Goal: Information Seeking & Learning: Learn about a topic

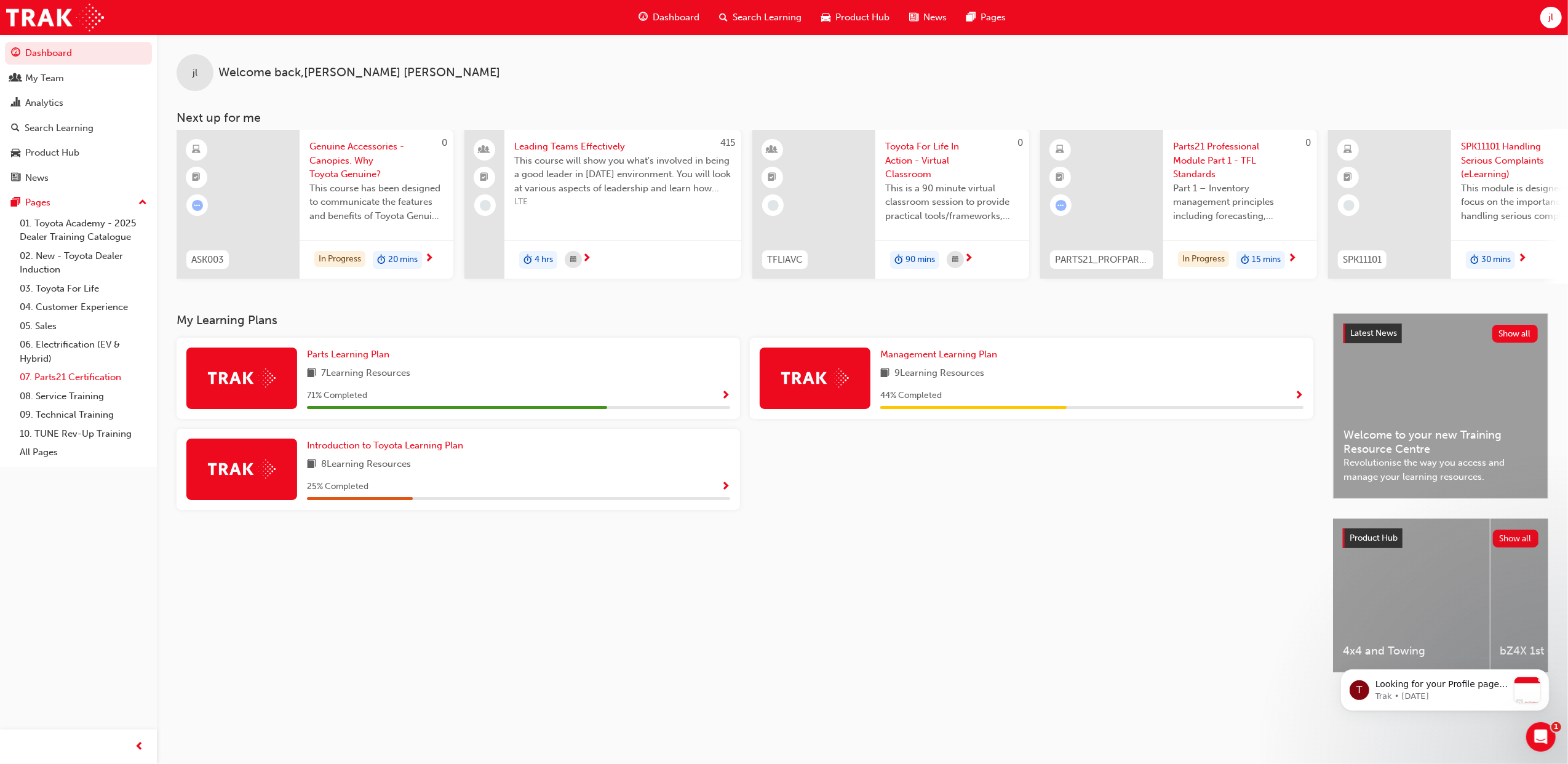
click at [83, 372] on link "07. Parts21 Certification" at bounding box center [83, 377] width 137 height 19
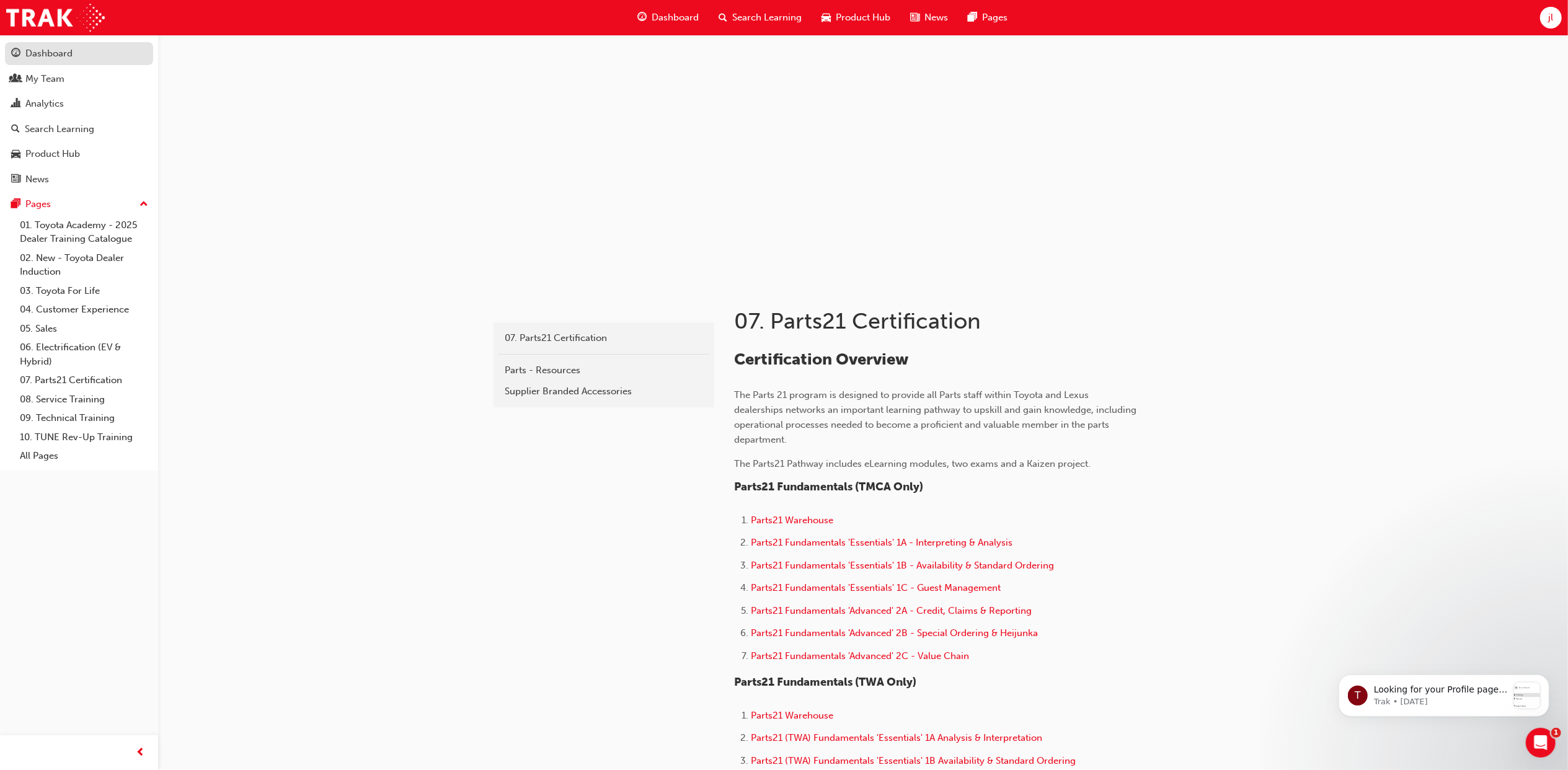
click at [52, 52] on div "Dashboard" at bounding box center [49, 53] width 47 height 14
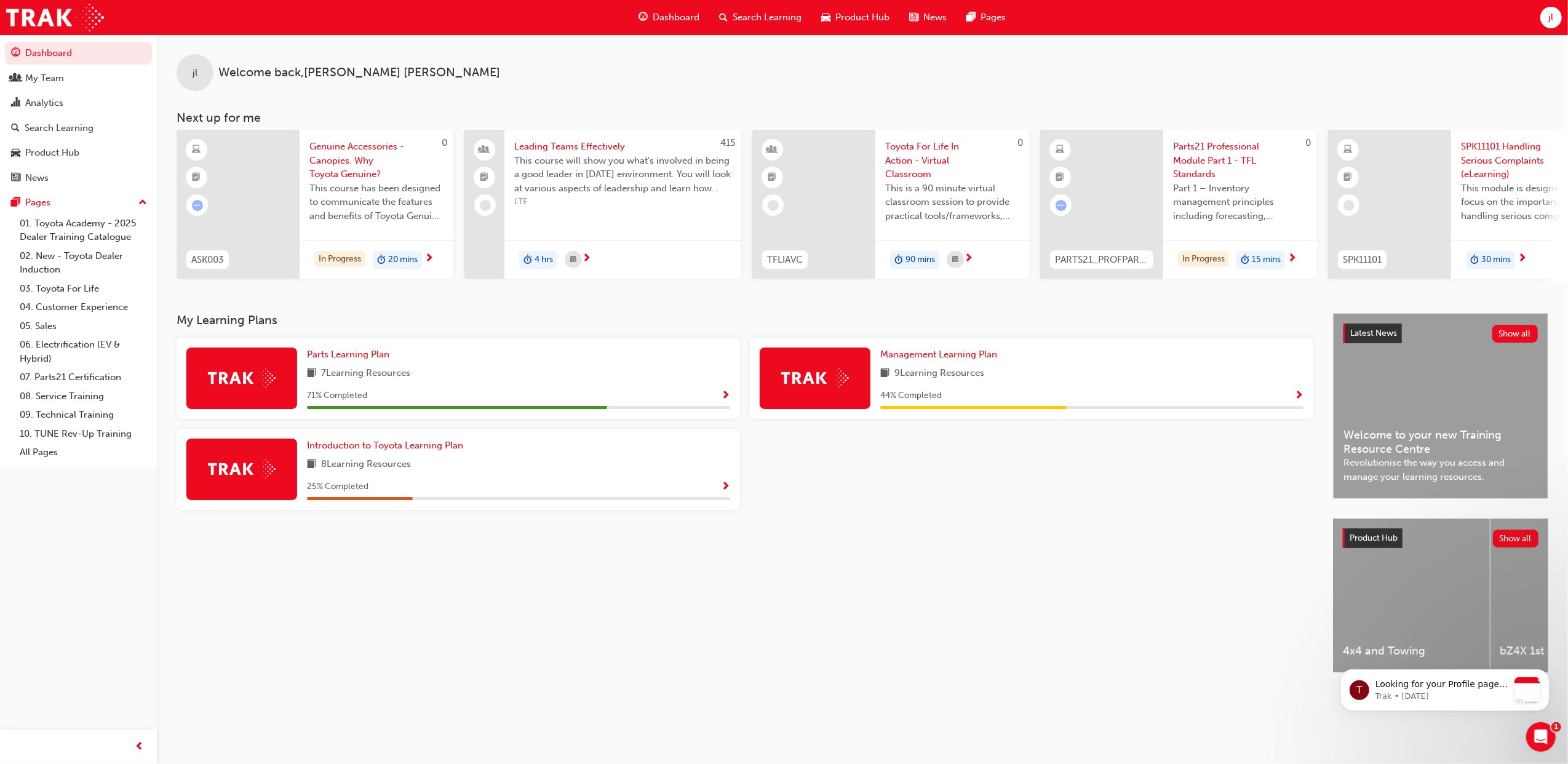
click at [727, 397] on span "Show Progress" at bounding box center [725, 396] width 9 height 11
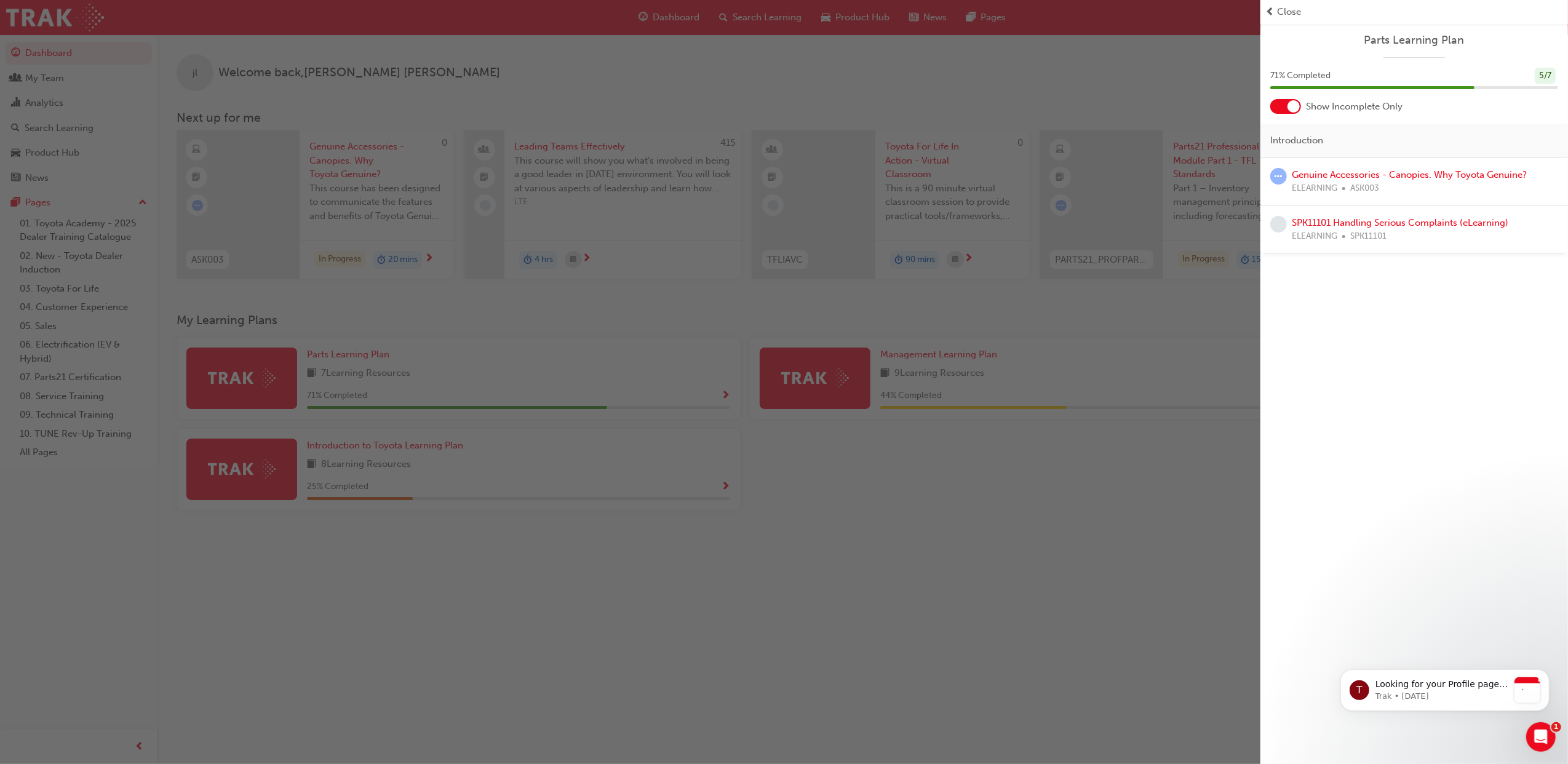
click at [1290, 10] on span "Close" at bounding box center [1289, 12] width 24 height 14
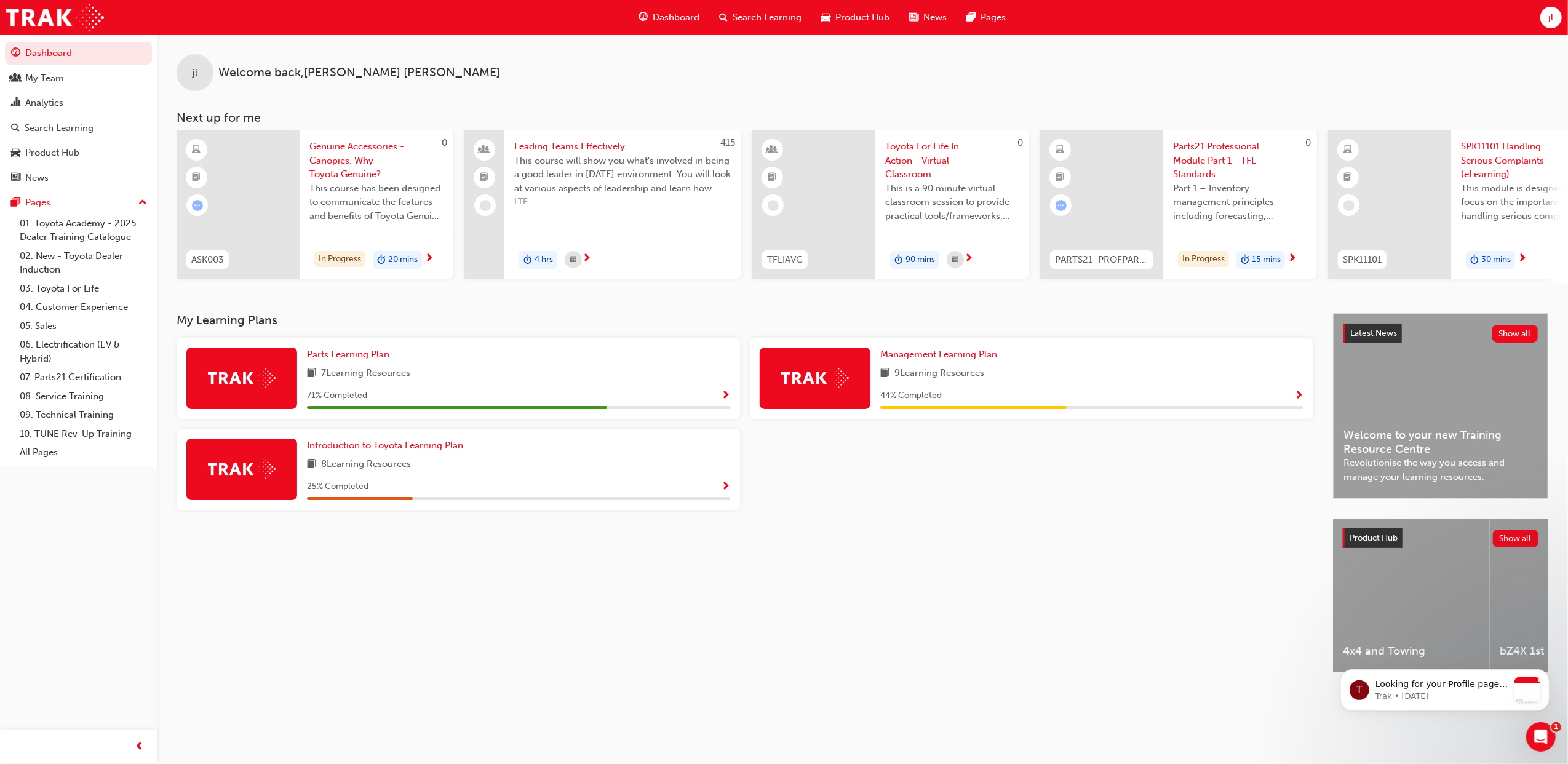
click at [1041, 525] on div "My Learning Plans Parts Learning Plan 7 Learning Resources 71 % Completed Manag…" at bounding box center [755, 504] width 1156 height 382
click at [1295, 397] on span "Show Progress" at bounding box center [1298, 396] width 9 height 11
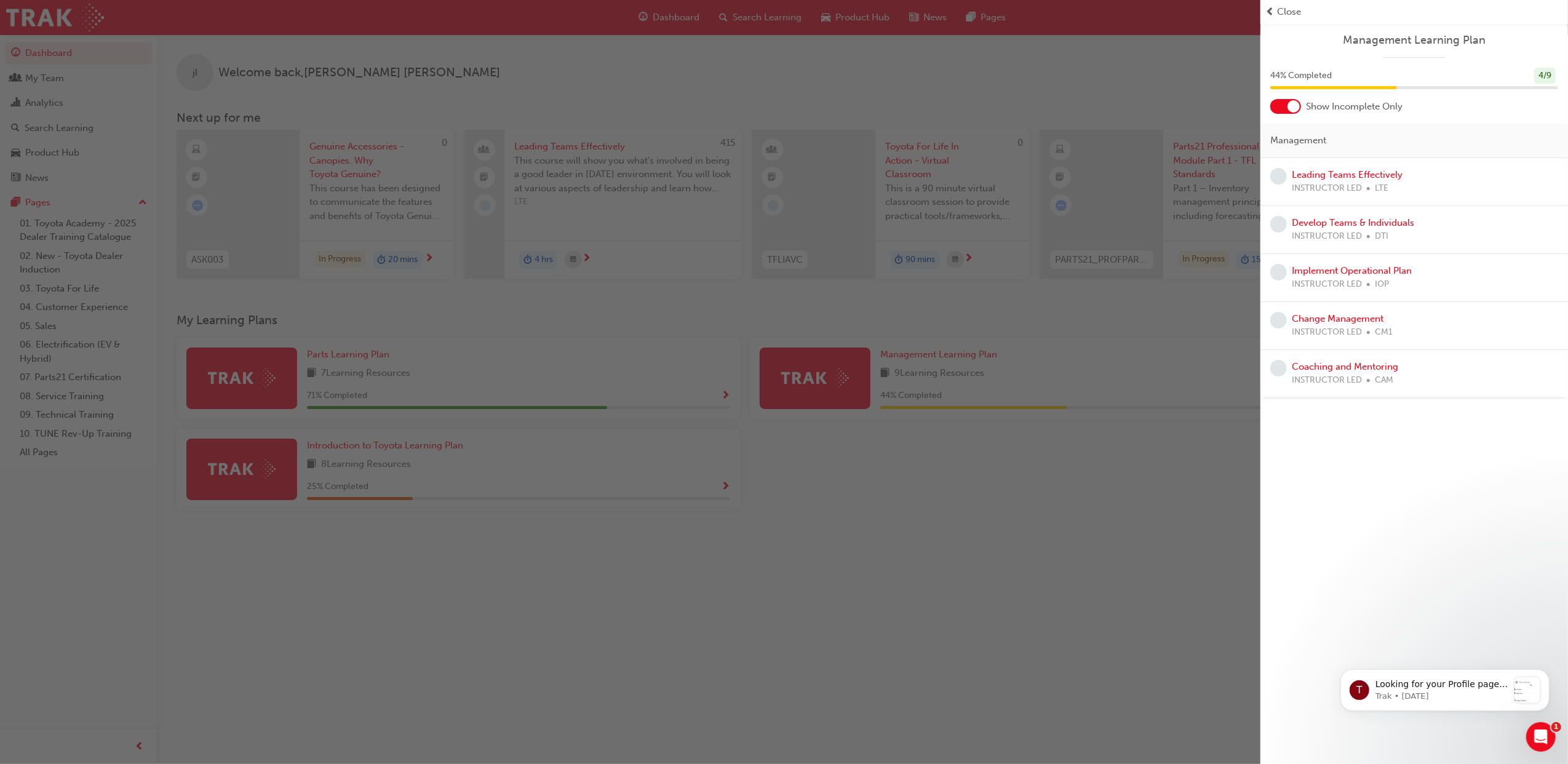
click at [1280, 10] on span "Close" at bounding box center [1289, 12] width 24 height 14
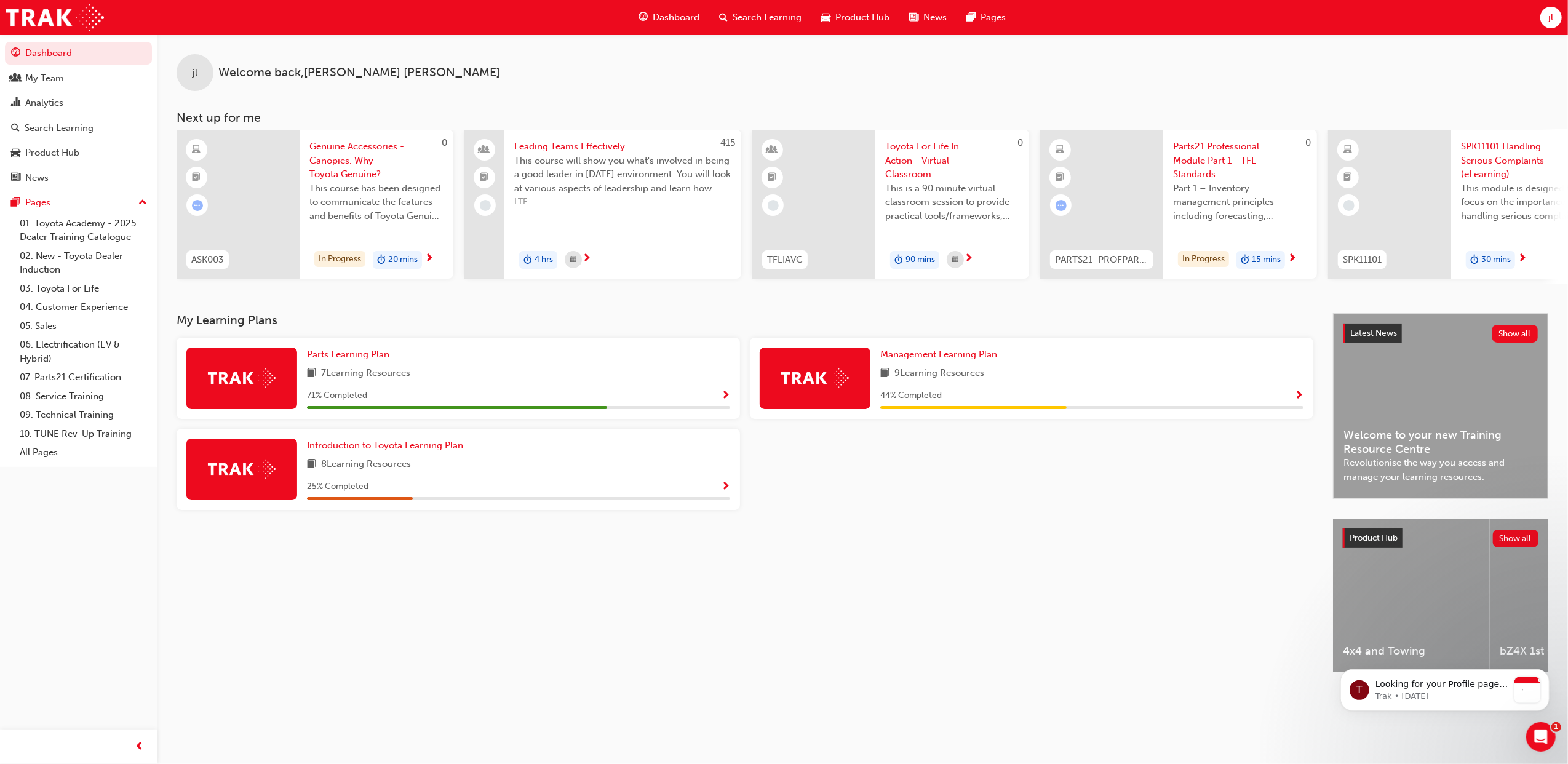
click at [1096, 510] on div at bounding box center [1031, 474] width 573 height 91
click at [727, 491] on span "Show Progress" at bounding box center [725, 488] width 9 height 11
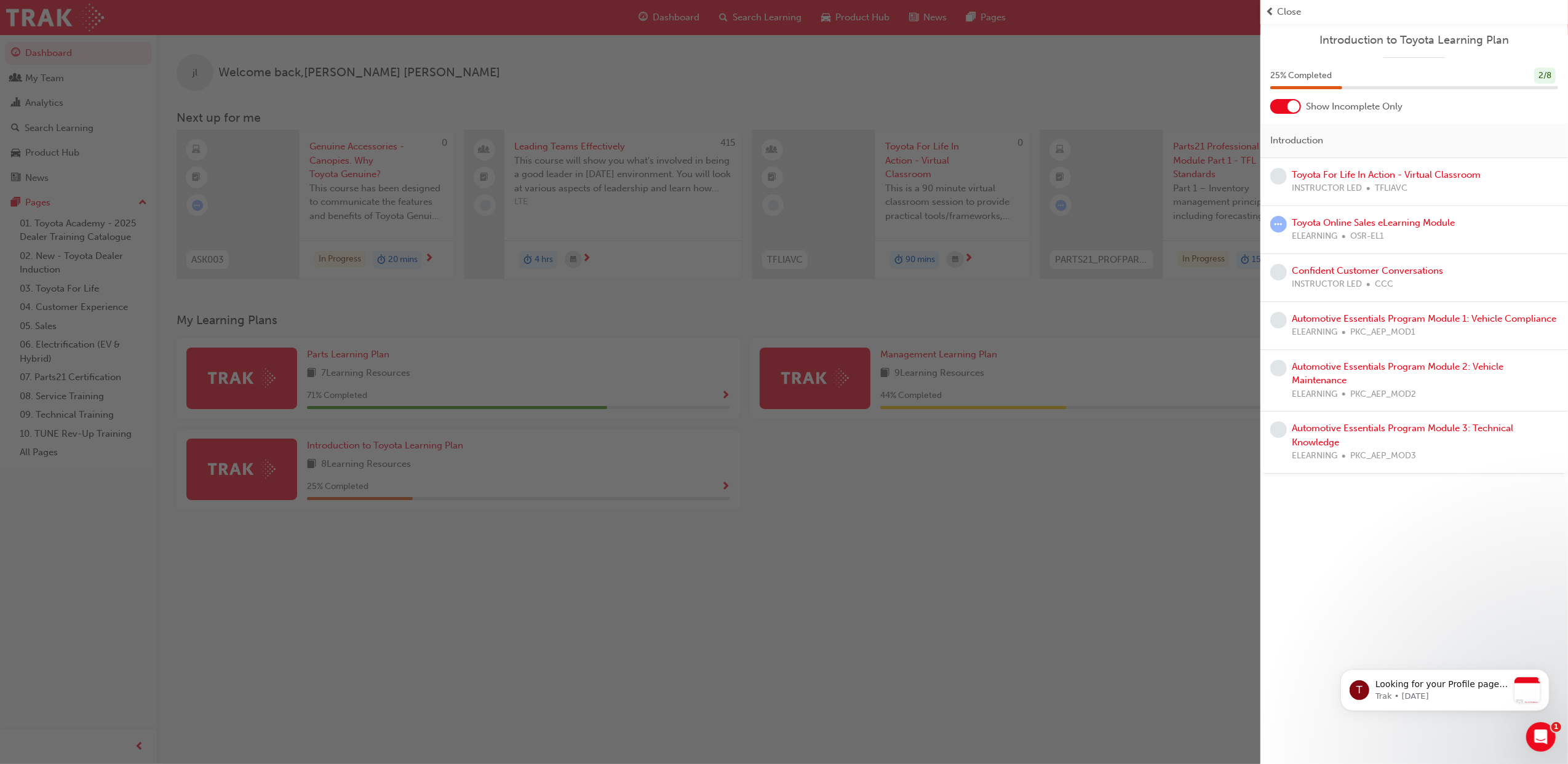
click at [977, 613] on div "button" at bounding box center [630, 382] width 1260 height 764
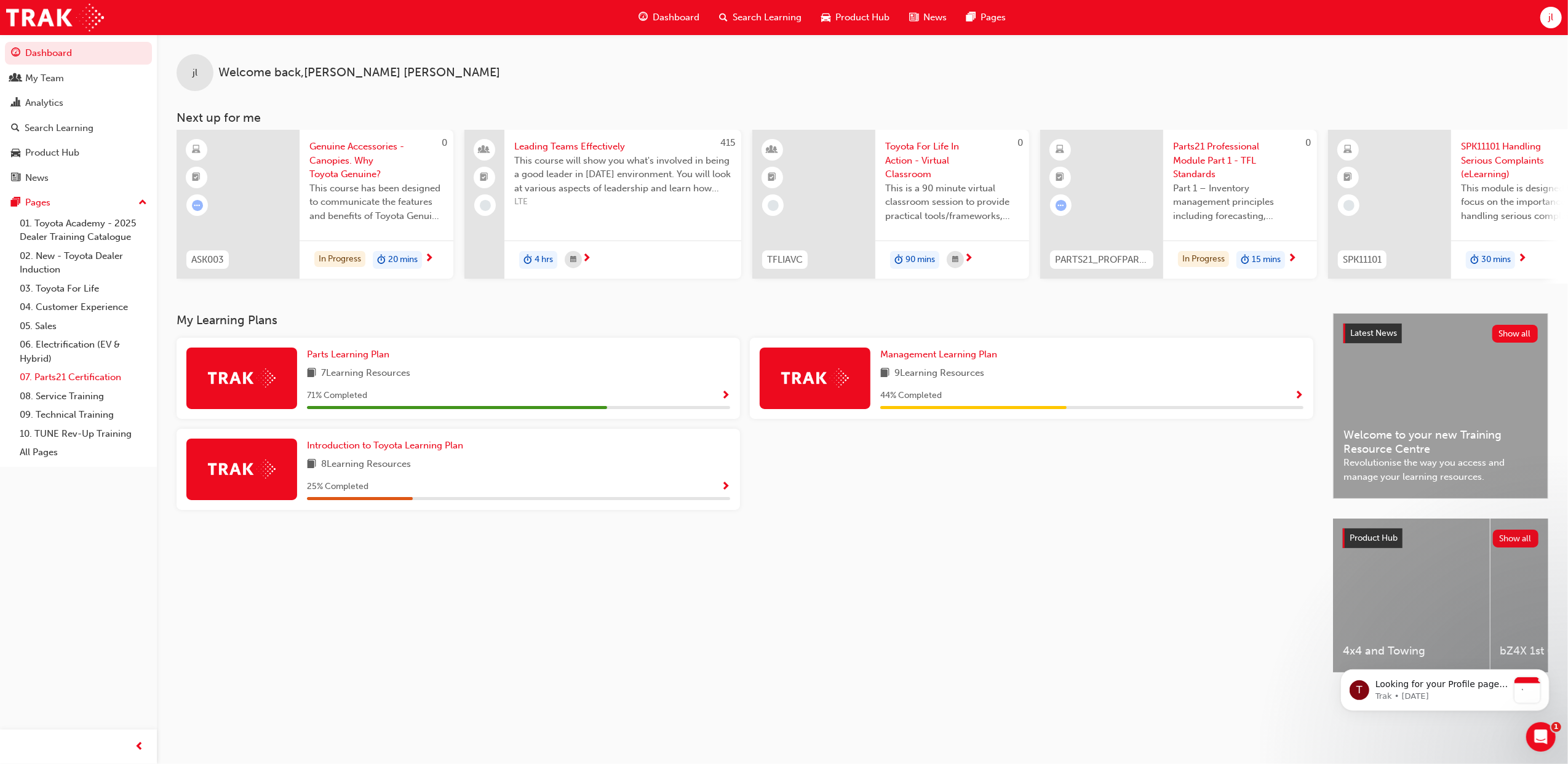
click at [100, 374] on link "07. Parts21 Certification" at bounding box center [83, 377] width 137 height 19
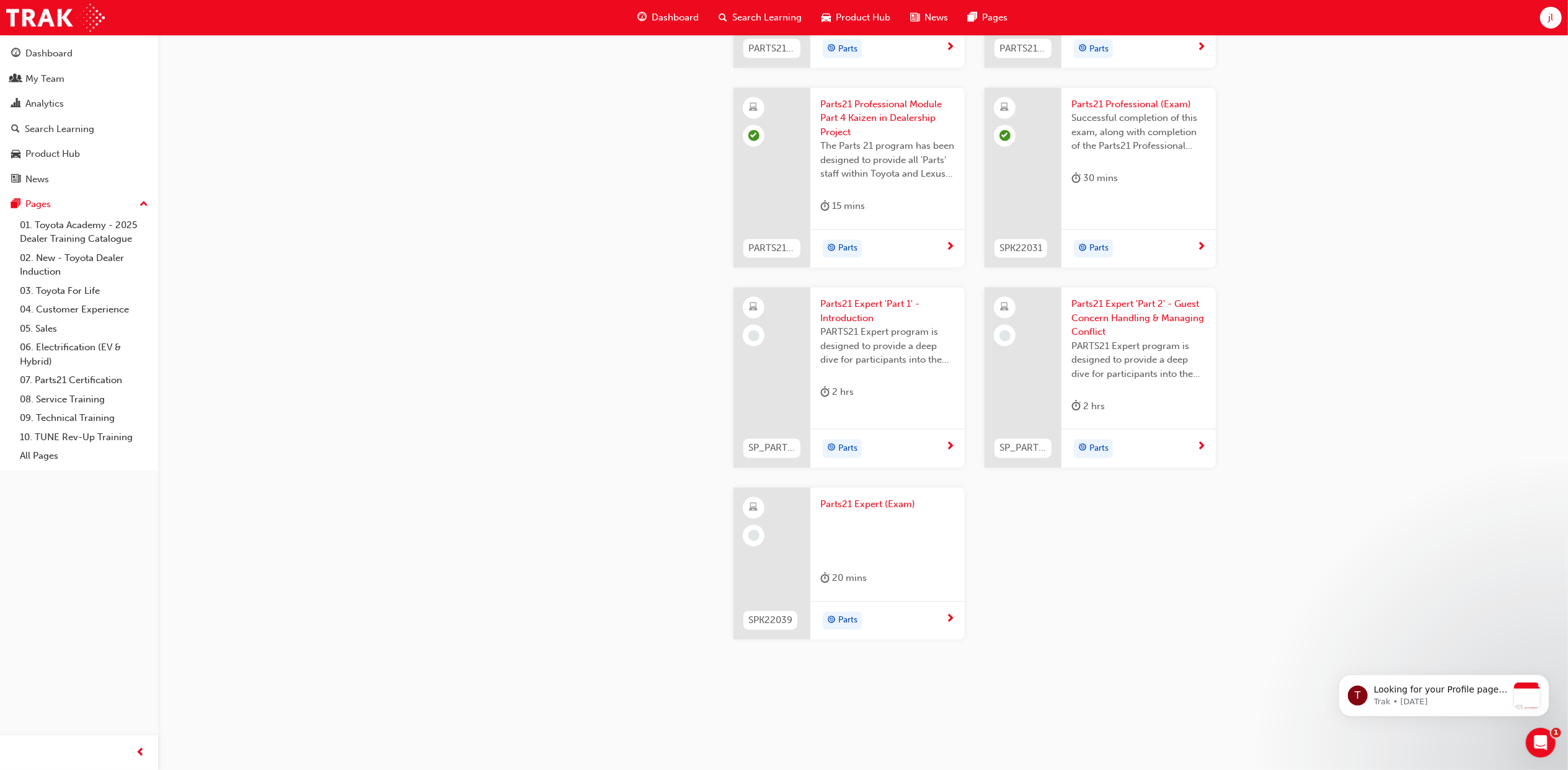
scroll to position [2269, 0]
click at [1141, 308] on span "Parts21 Expert 'Part 2' - Guest Concern Handling & Managing Conflict" at bounding box center [1138, 318] width 135 height 42
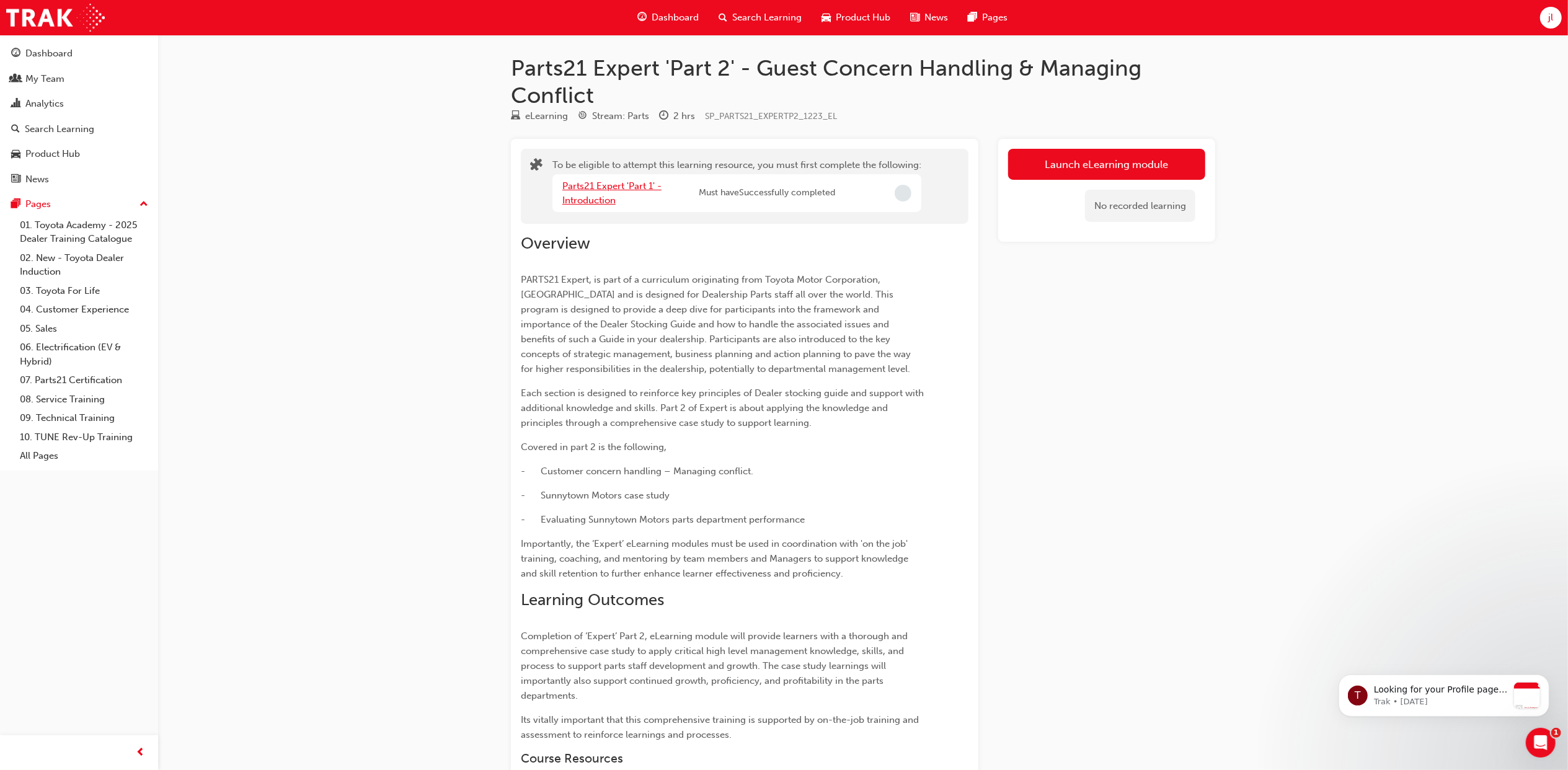
click at [628, 184] on link "Parts21 Expert 'Part 1' - Introduction" at bounding box center [611, 193] width 99 height 26
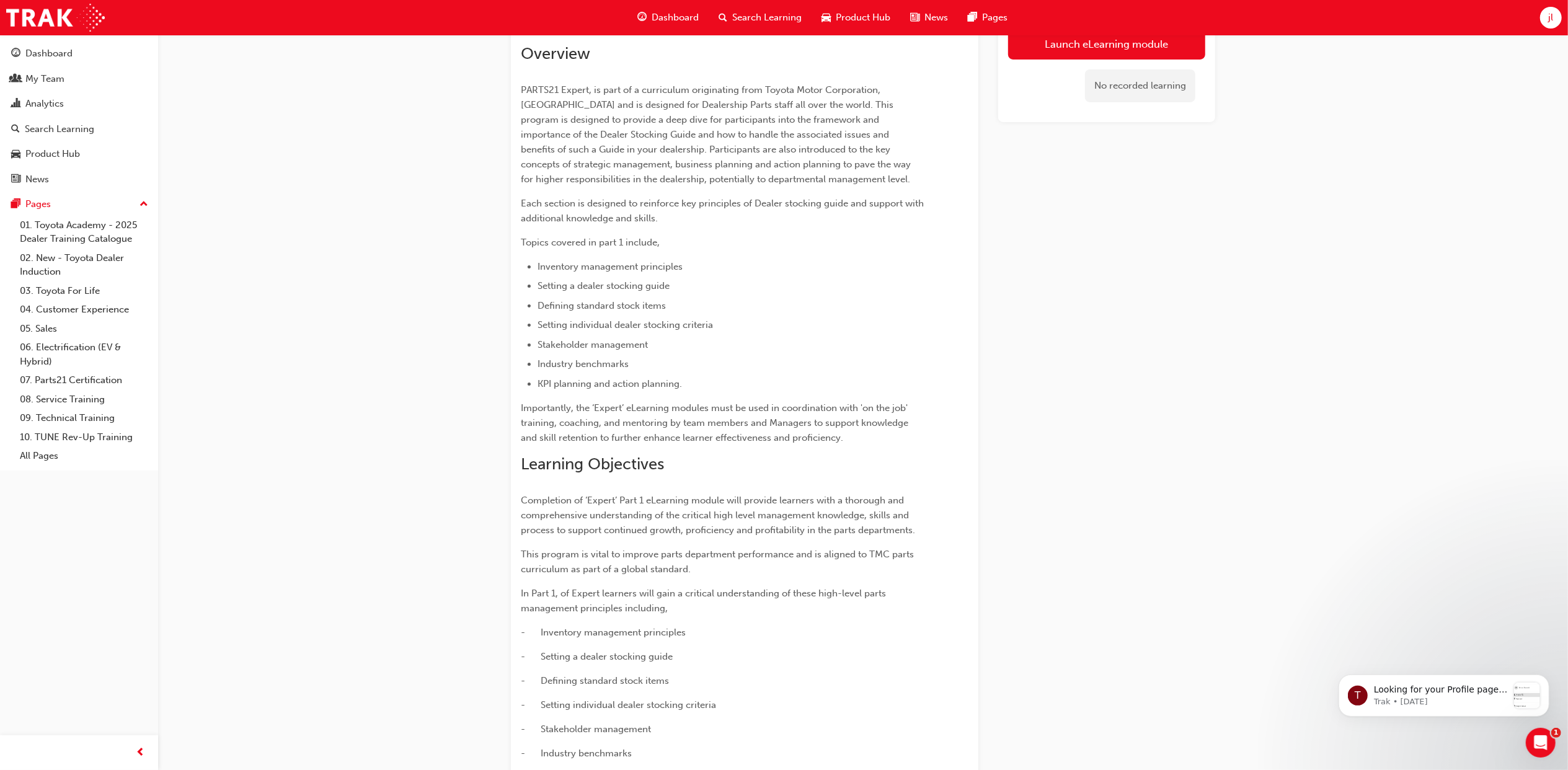
scroll to position [413, 0]
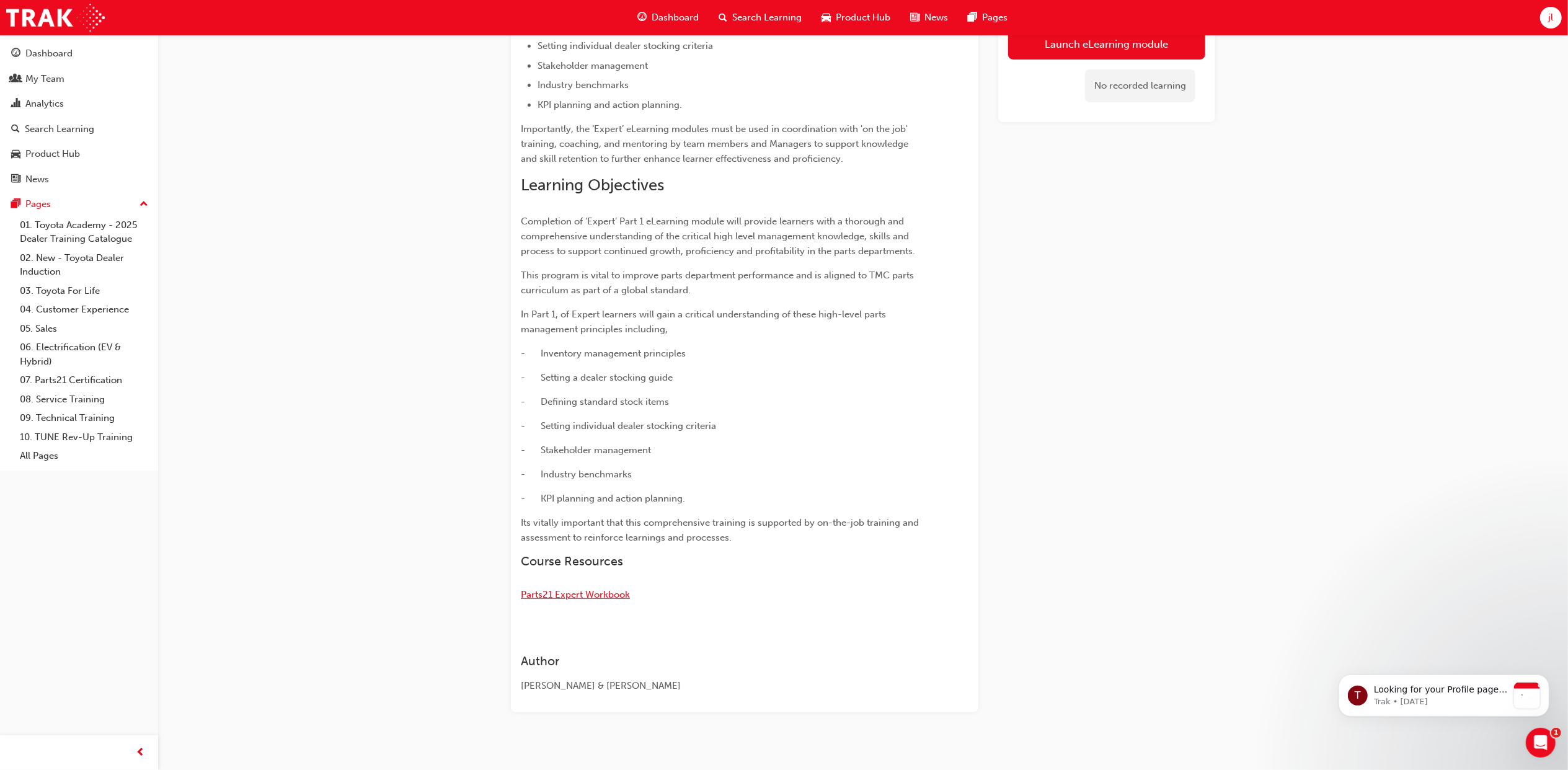
click at [599, 590] on span "Parts21 Expert Workbook" at bounding box center [575, 595] width 109 height 11
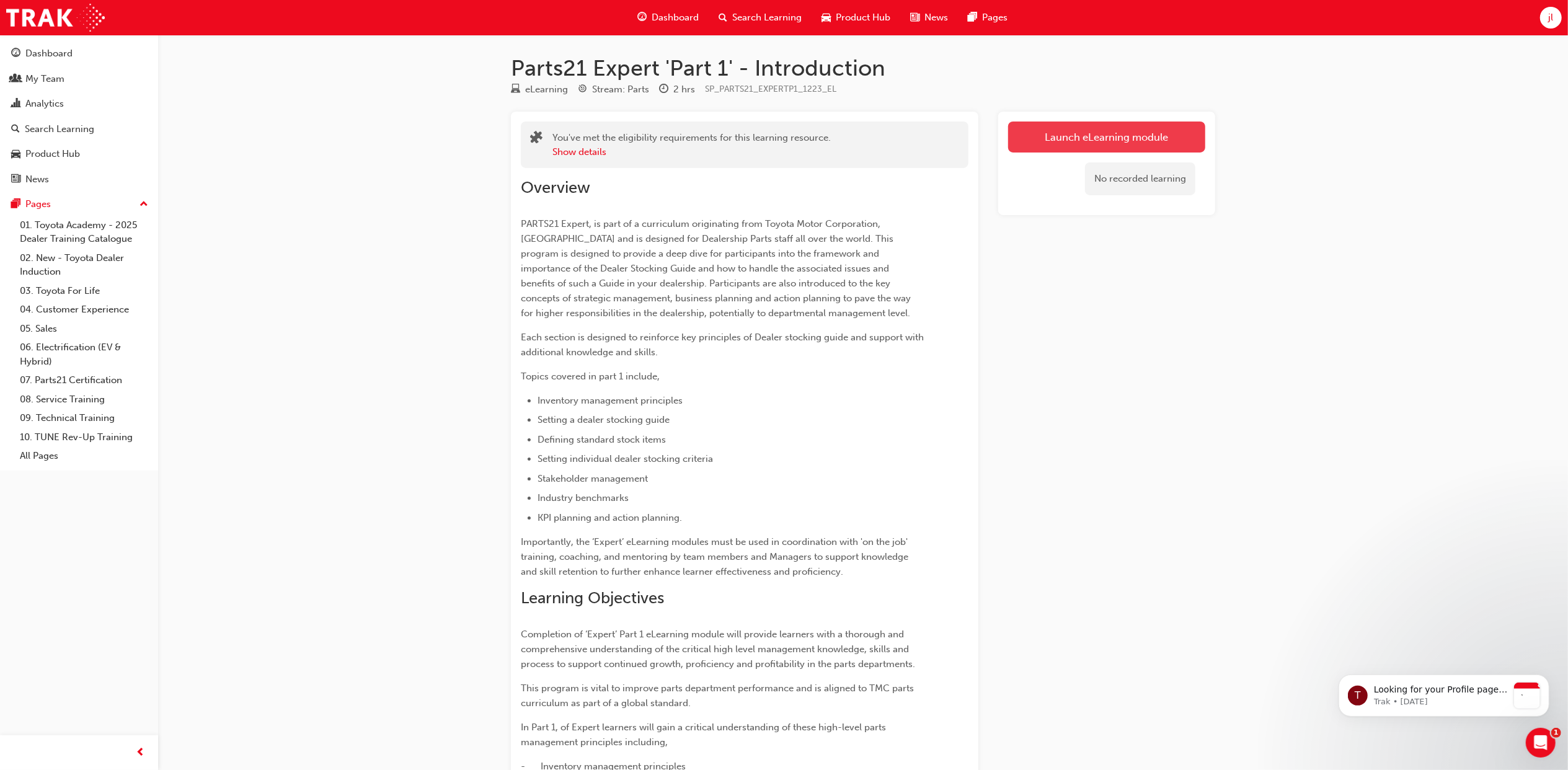
click at [1156, 136] on link "Launch eLearning module" at bounding box center [1106, 137] width 197 height 31
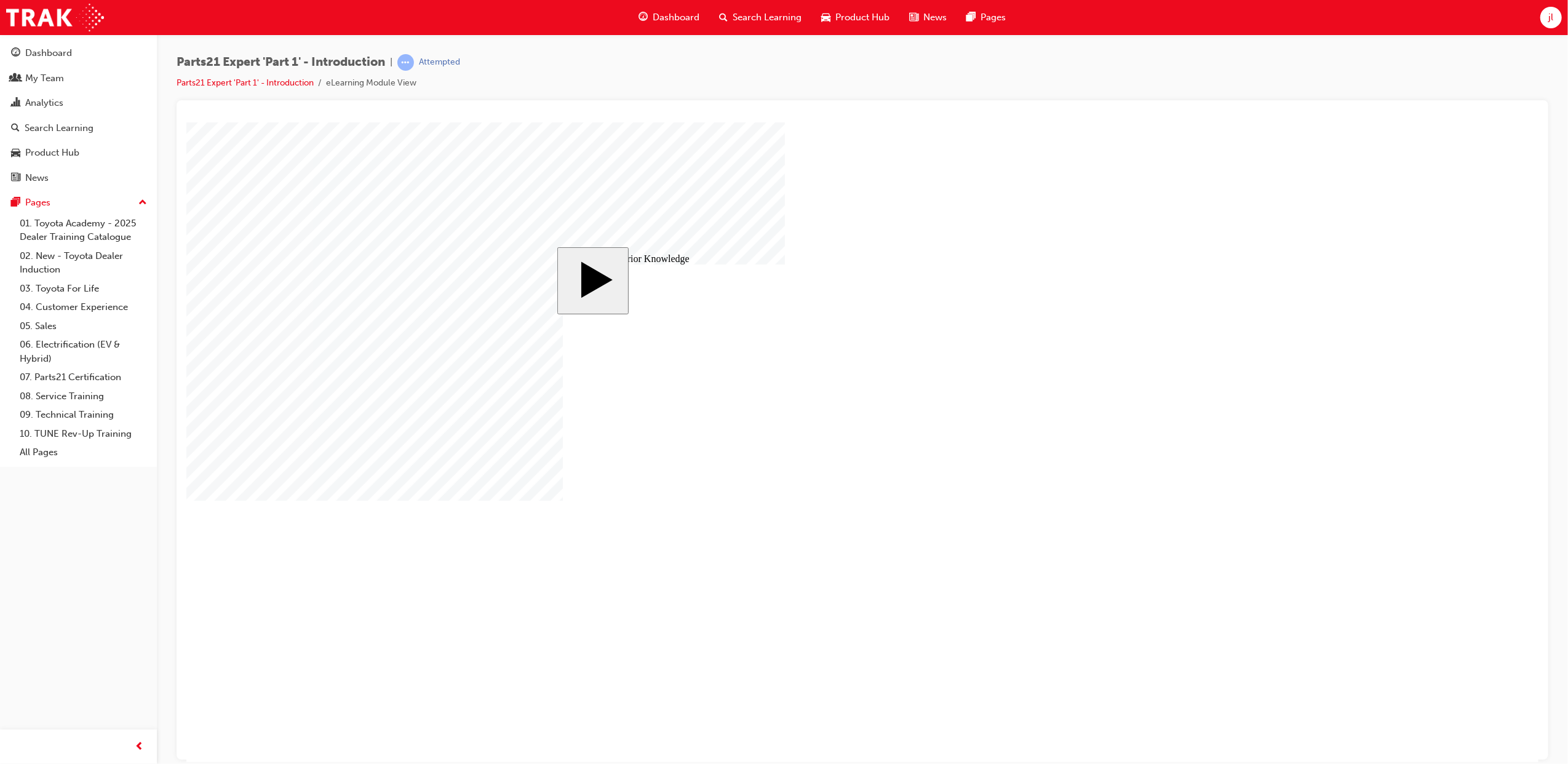
click at [1200, 436] on body "slide: Activate Prior Knowledge Every dealership will have challenges within it…" at bounding box center [861, 441] width 1352 height 640
drag, startPoint x: 837, startPoint y: 389, endPoint x: 833, endPoint y: 403, distance: 14.6
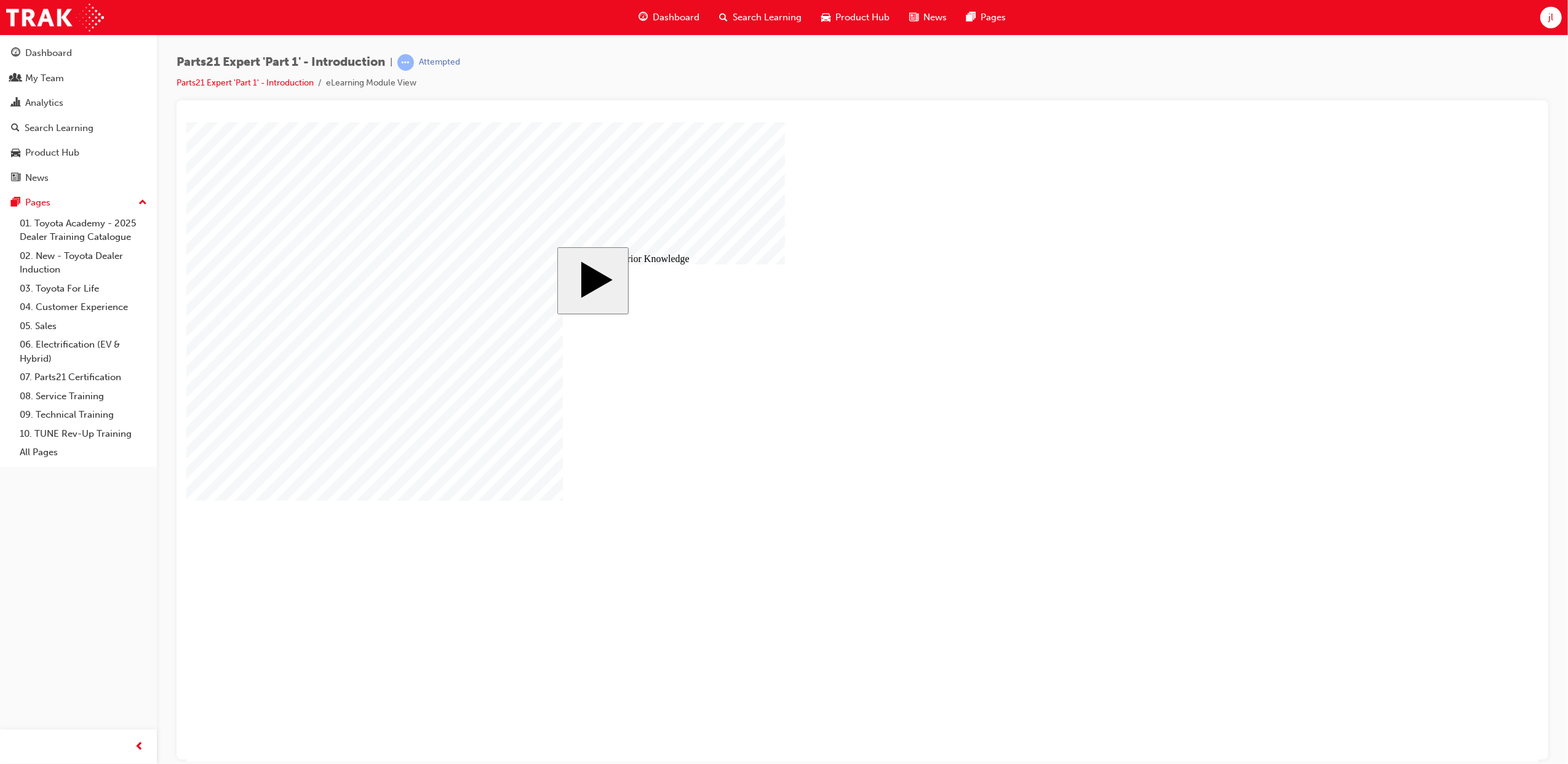
drag, startPoint x: 709, startPoint y: 425, endPoint x: 706, endPoint y: 433, distance: 8.5
drag, startPoint x: 681, startPoint y: 511, endPoint x: 771, endPoint y: 491, distance: 92.2
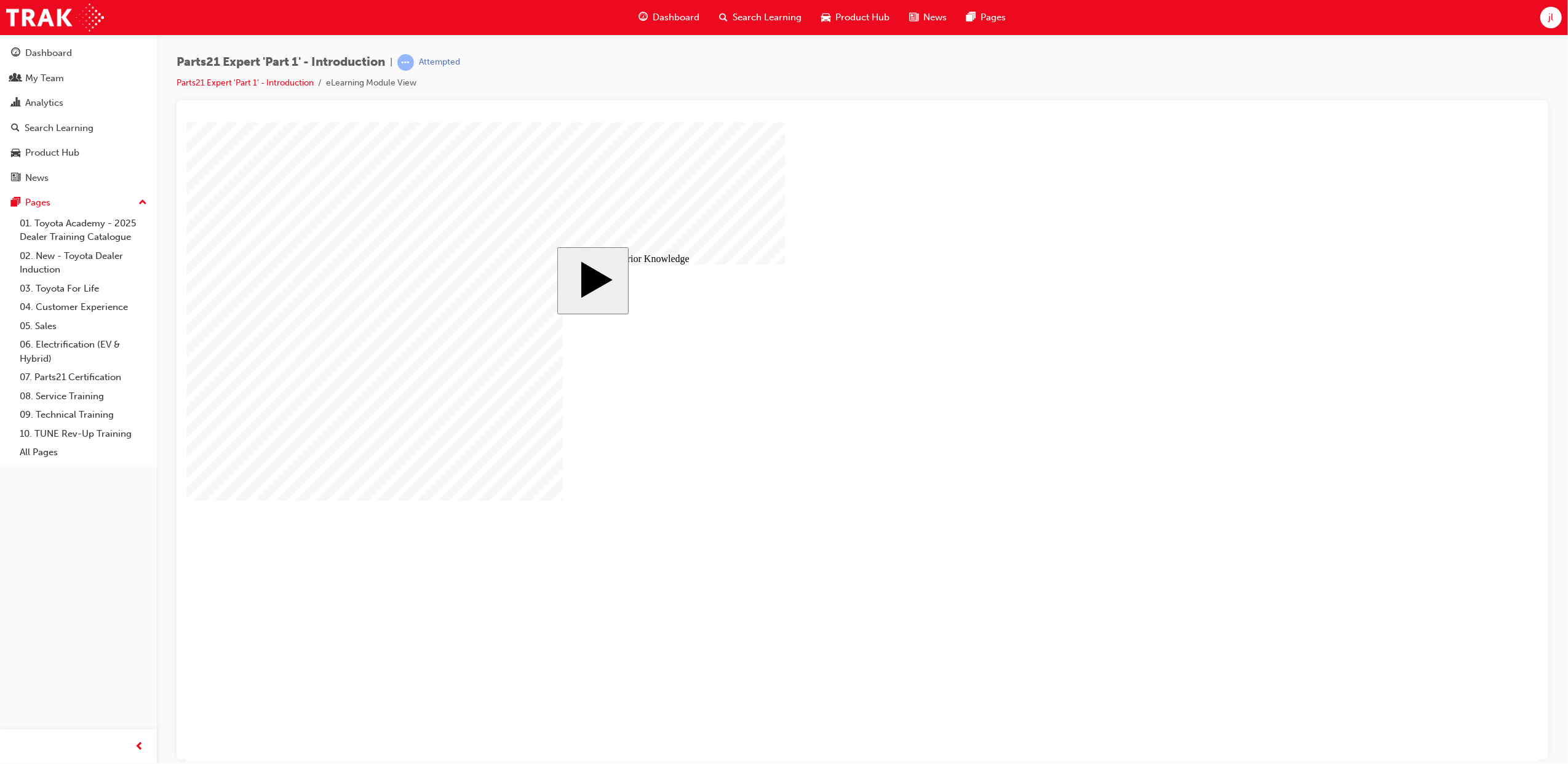
drag, startPoint x: 676, startPoint y: 471, endPoint x: 690, endPoint y: 435, distance: 38.6
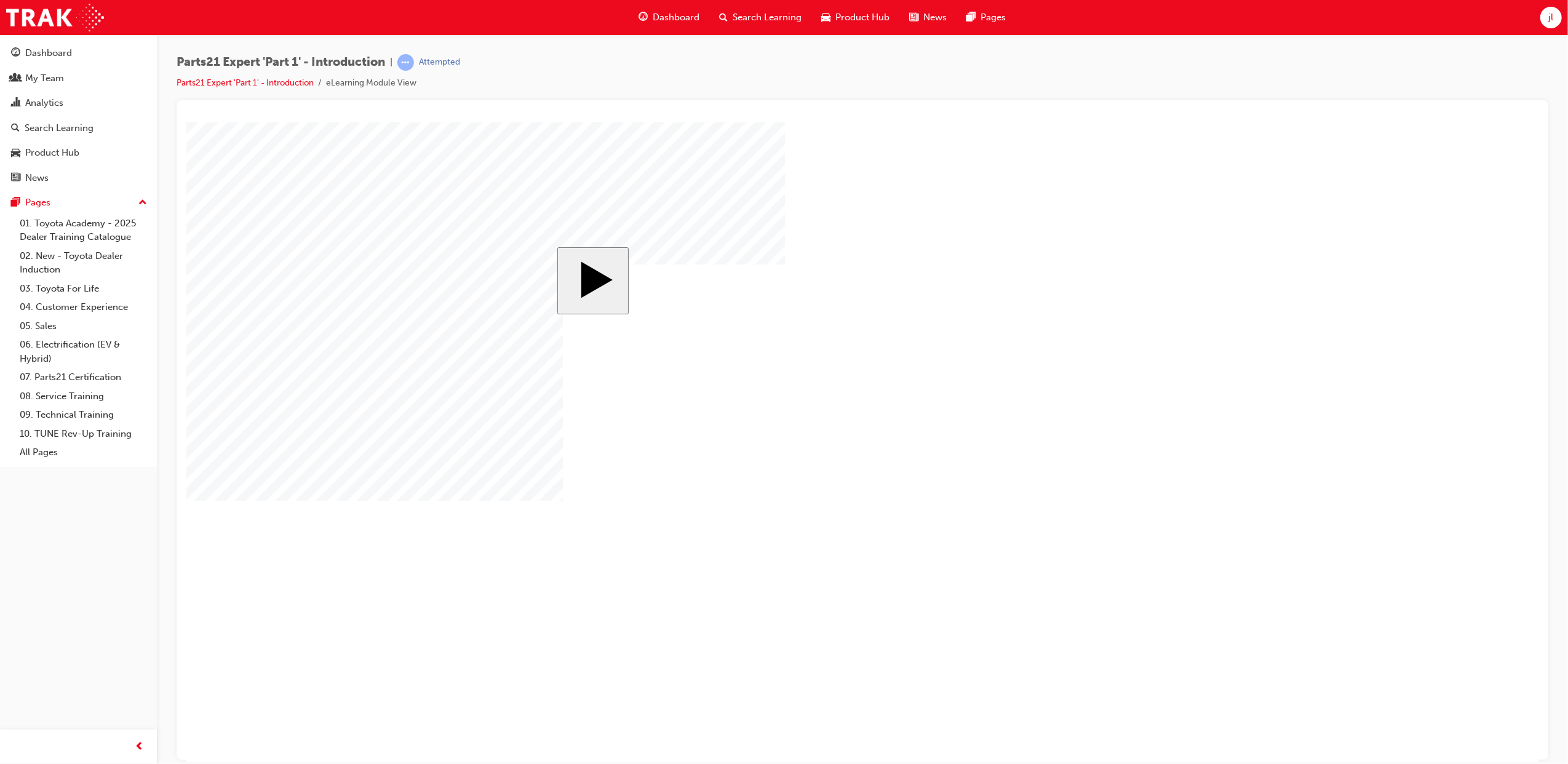
drag, startPoint x: 837, startPoint y: 449, endPoint x: 827, endPoint y: 440, distance: 13.5
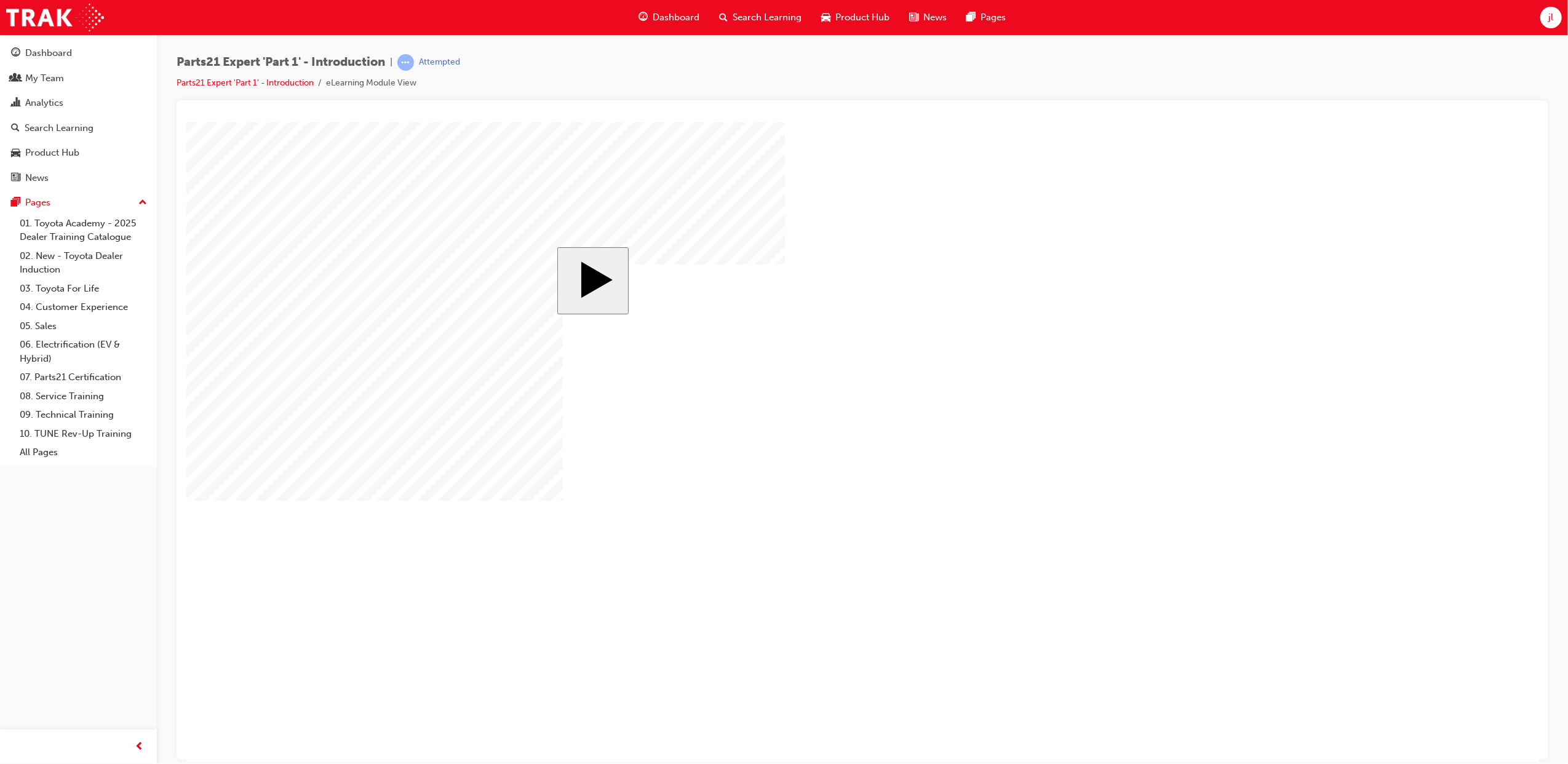
drag, startPoint x: 656, startPoint y: 541, endPoint x: 729, endPoint y: 472, distance: 100.4
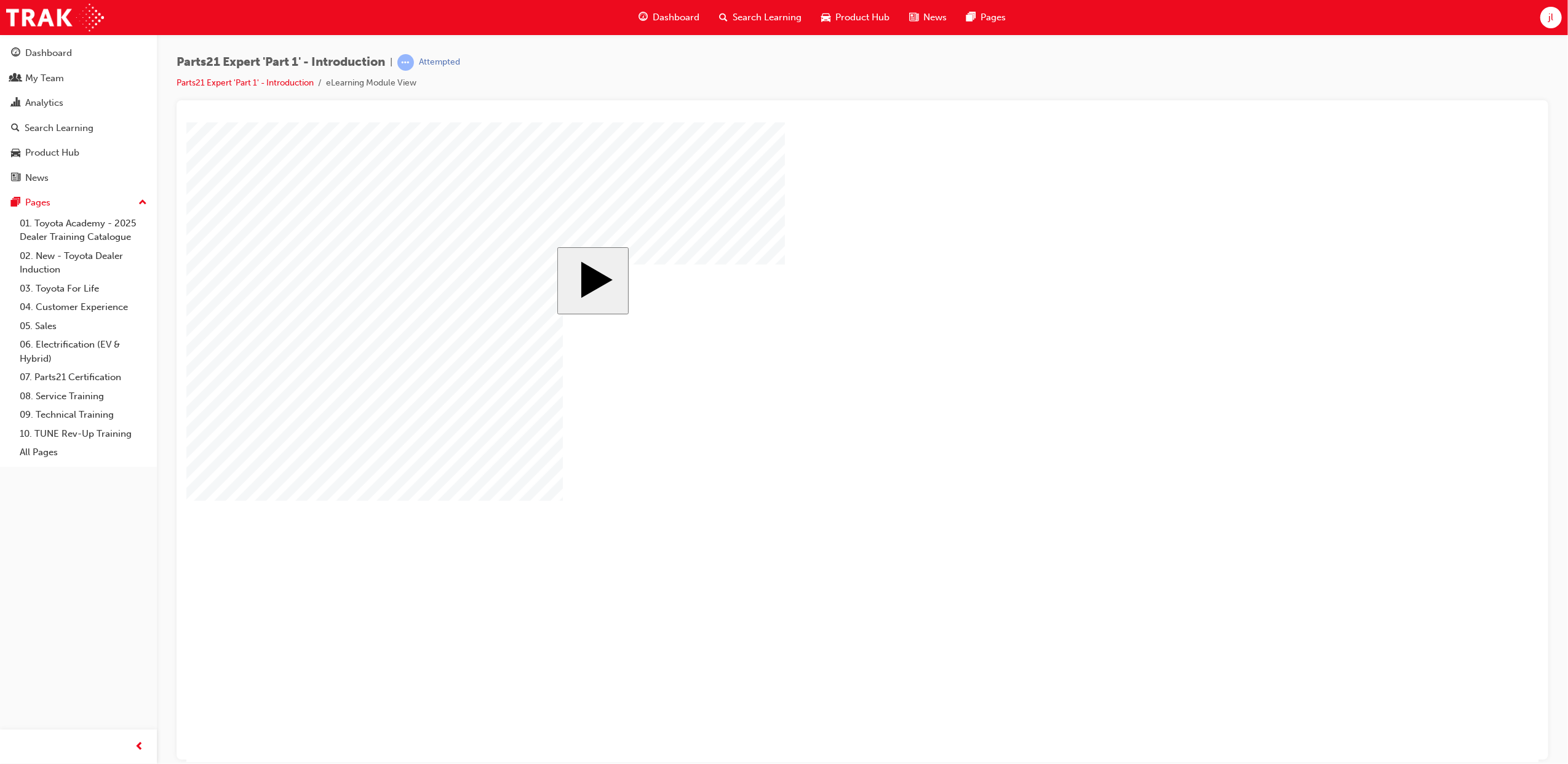
click at [1302, 307] on body "slide: Professional Development Path MENU Rectangle 6 HELP Rectangle 6 EXIT Rec…" at bounding box center [861, 441] width 1352 height 640
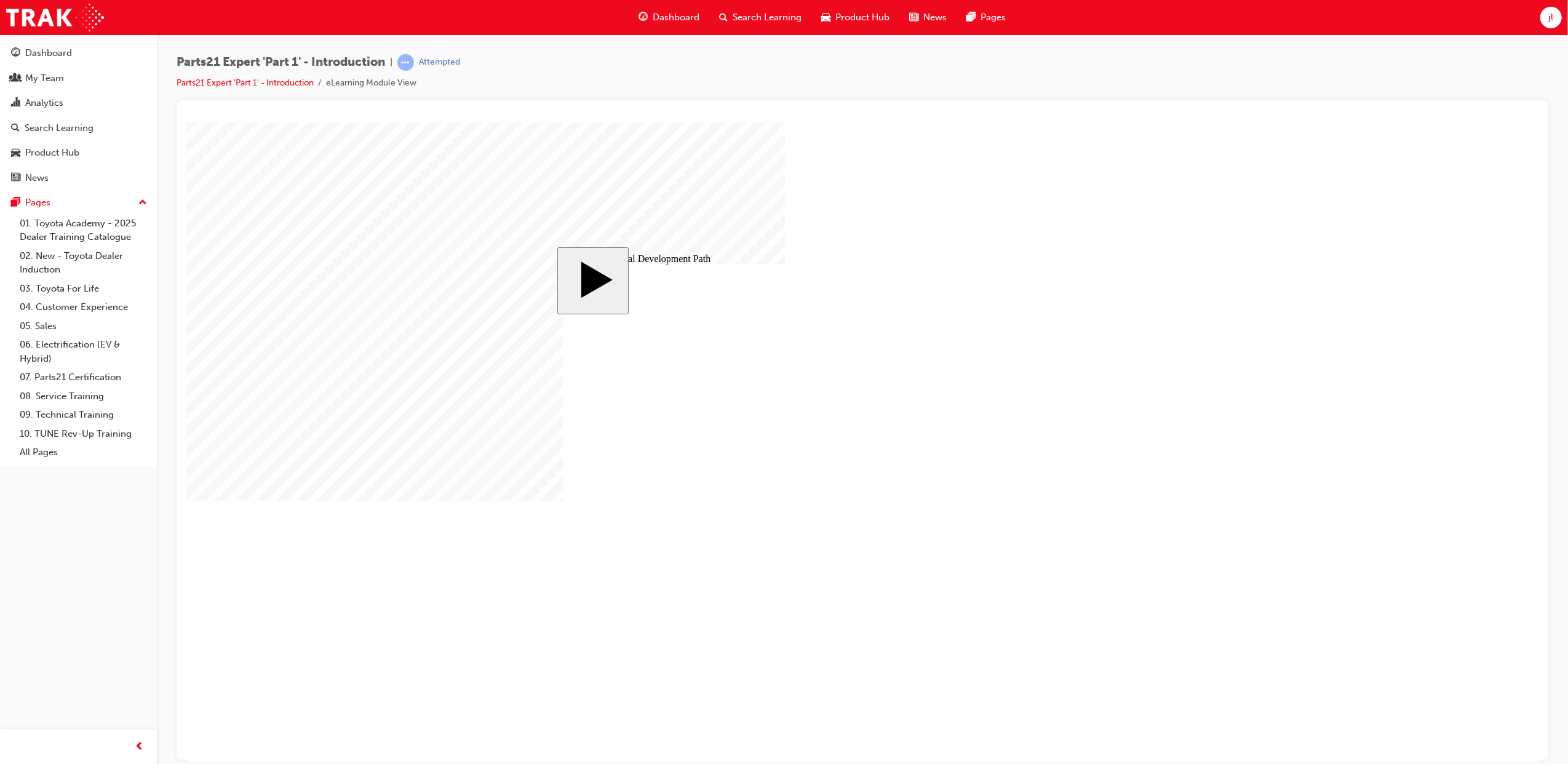
click at [186, 122] on image at bounding box center [186, 122] width 0 height 0
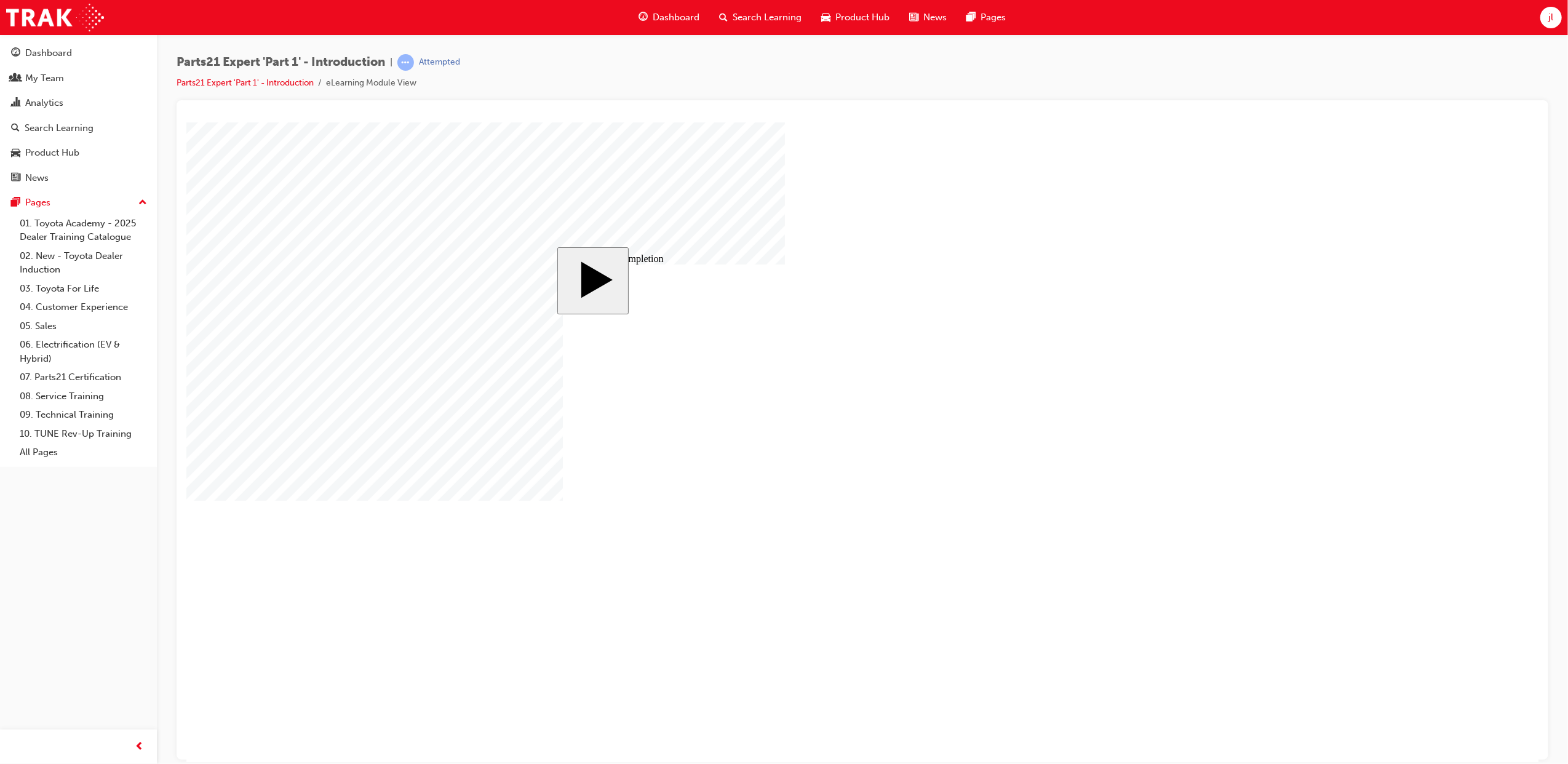
drag, startPoint x: 891, startPoint y: 406, endPoint x: 916, endPoint y: 406, distance: 25.0
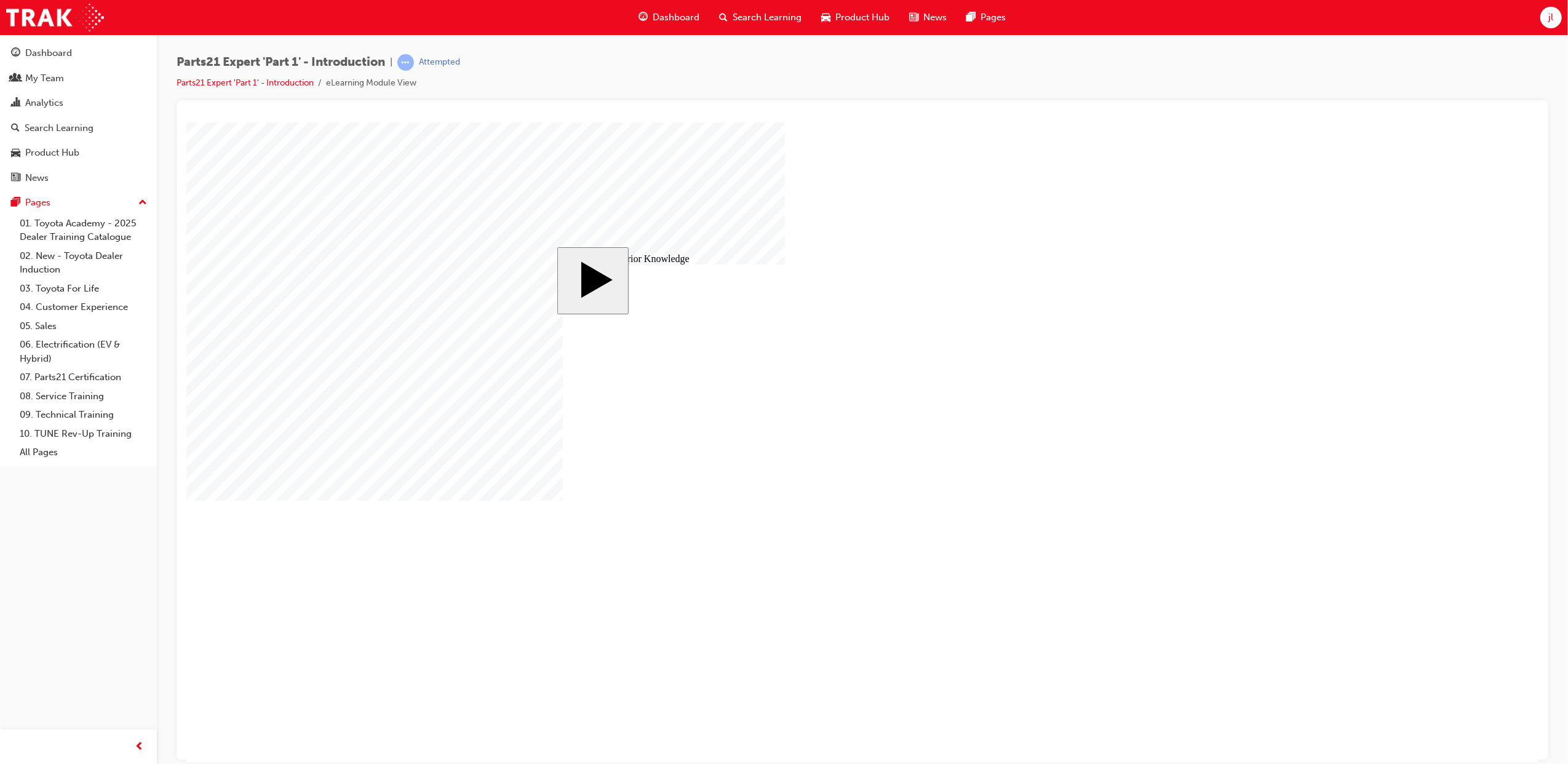
click at [1355, 356] on body "slide: Course Completion Rectangle 1 Seven Tips to Achieve Sell One Buy One Ord…" at bounding box center [861, 441] width 1352 height 640
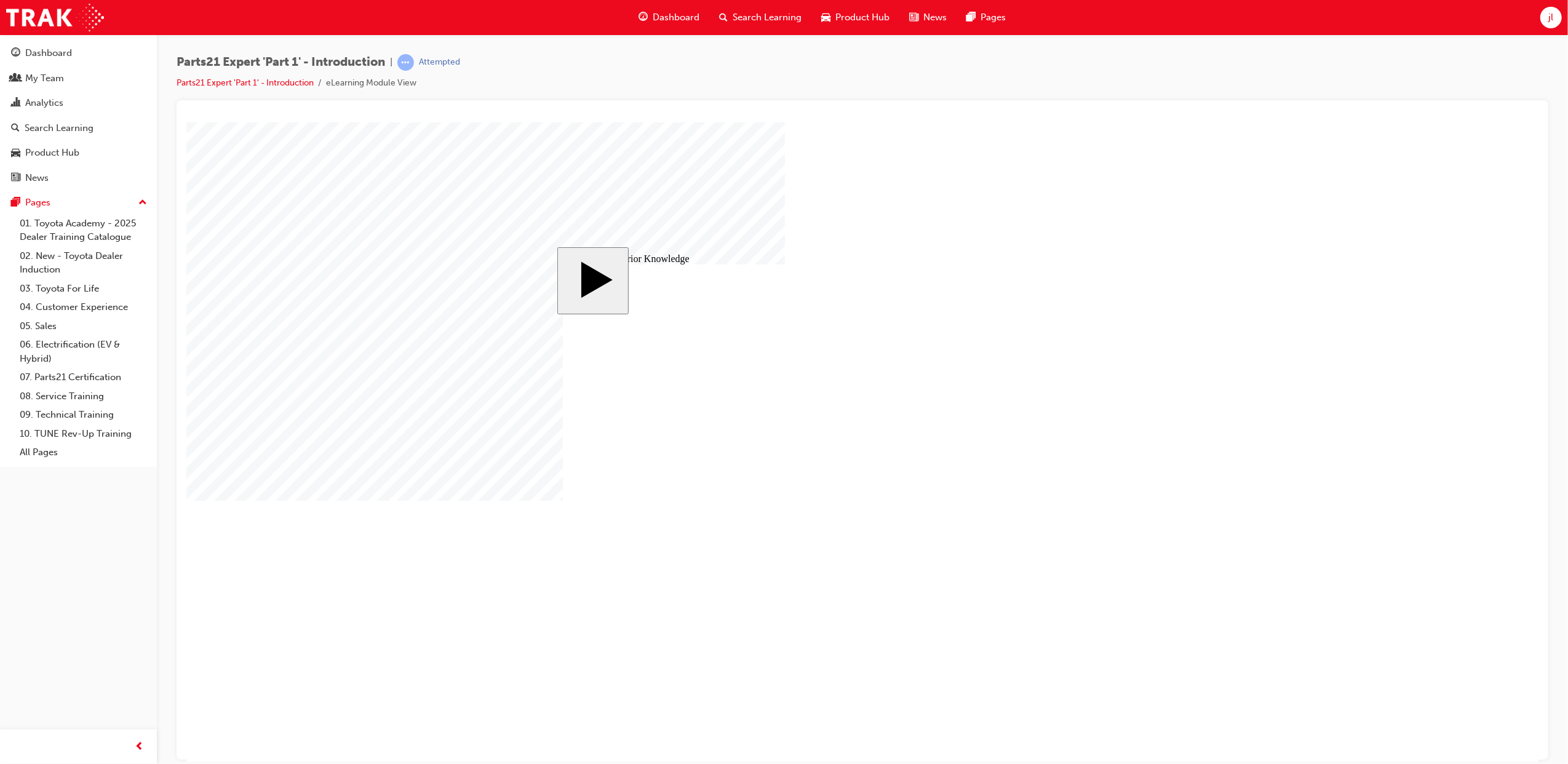
drag, startPoint x: 710, startPoint y: 452, endPoint x: 765, endPoint y: 445, distance: 55.4
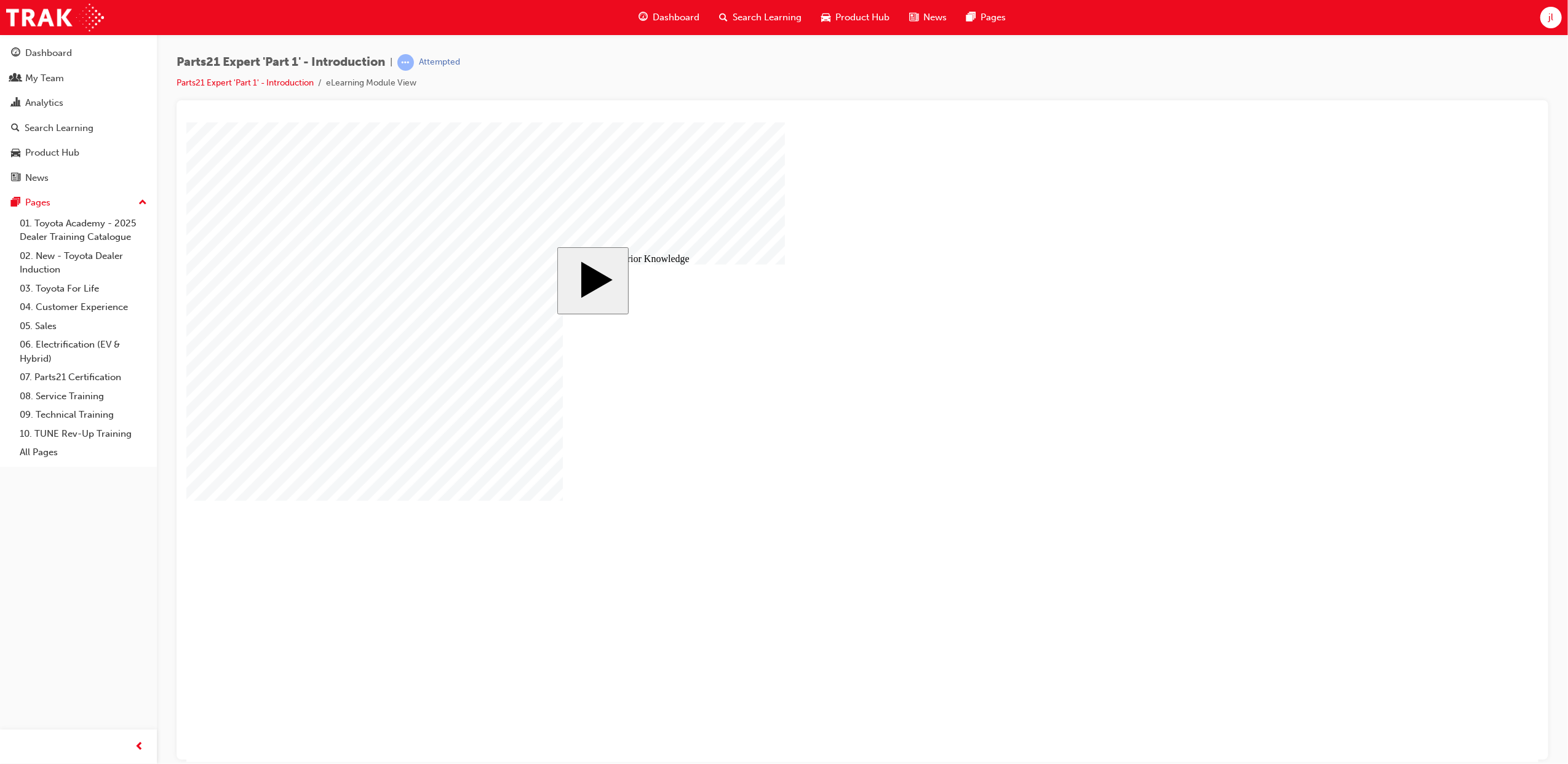
drag, startPoint x: 615, startPoint y: 357, endPoint x: 733, endPoint y: 355, distance: 118.0
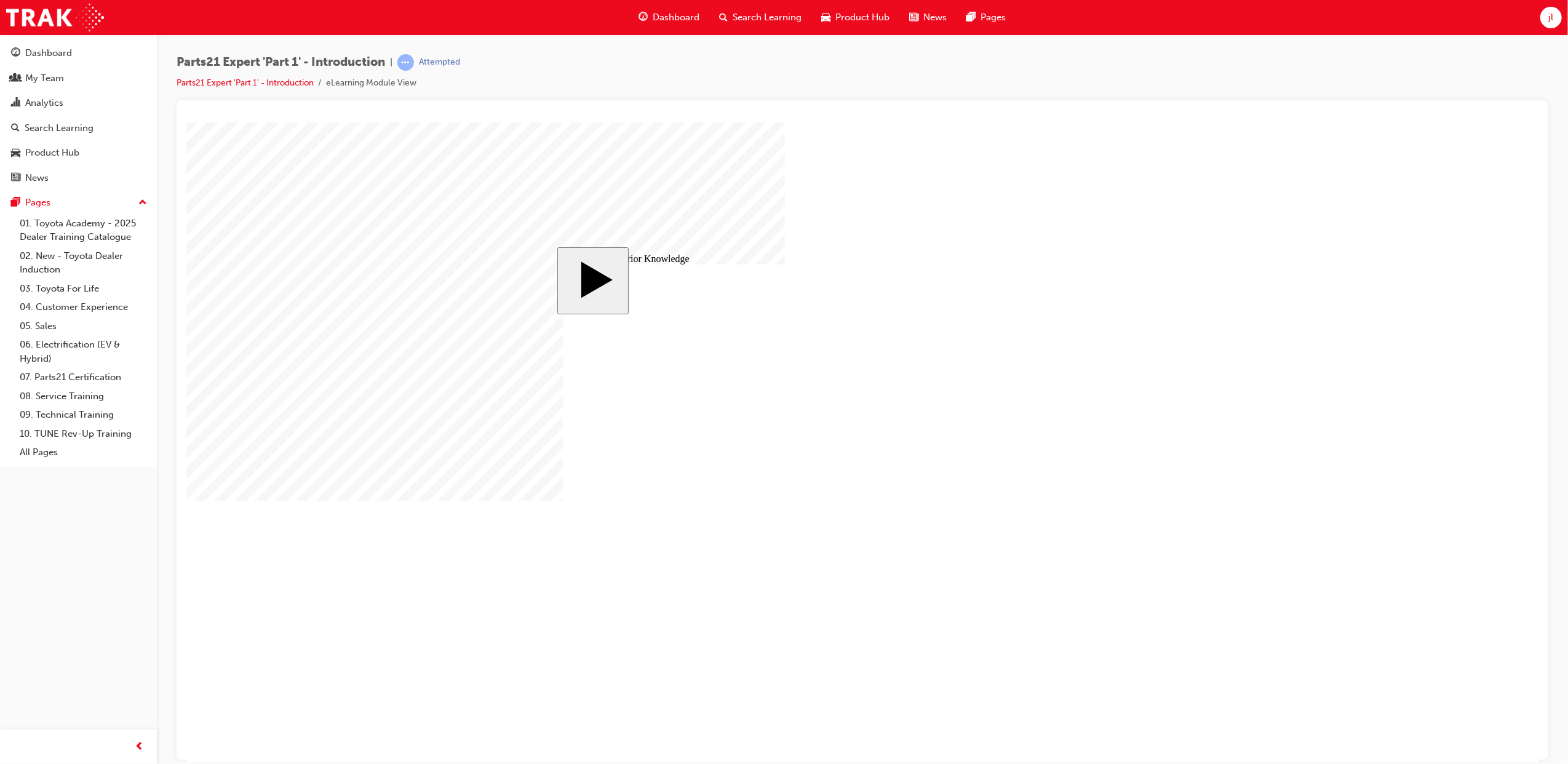
drag, startPoint x: 818, startPoint y: 453, endPoint x: 645, endPoint y: 458, distance: 173.1
drag, startPoint x: 660, startPoint y: 473, endPoint x: 671, endPoint y: 477, distance: 11.7
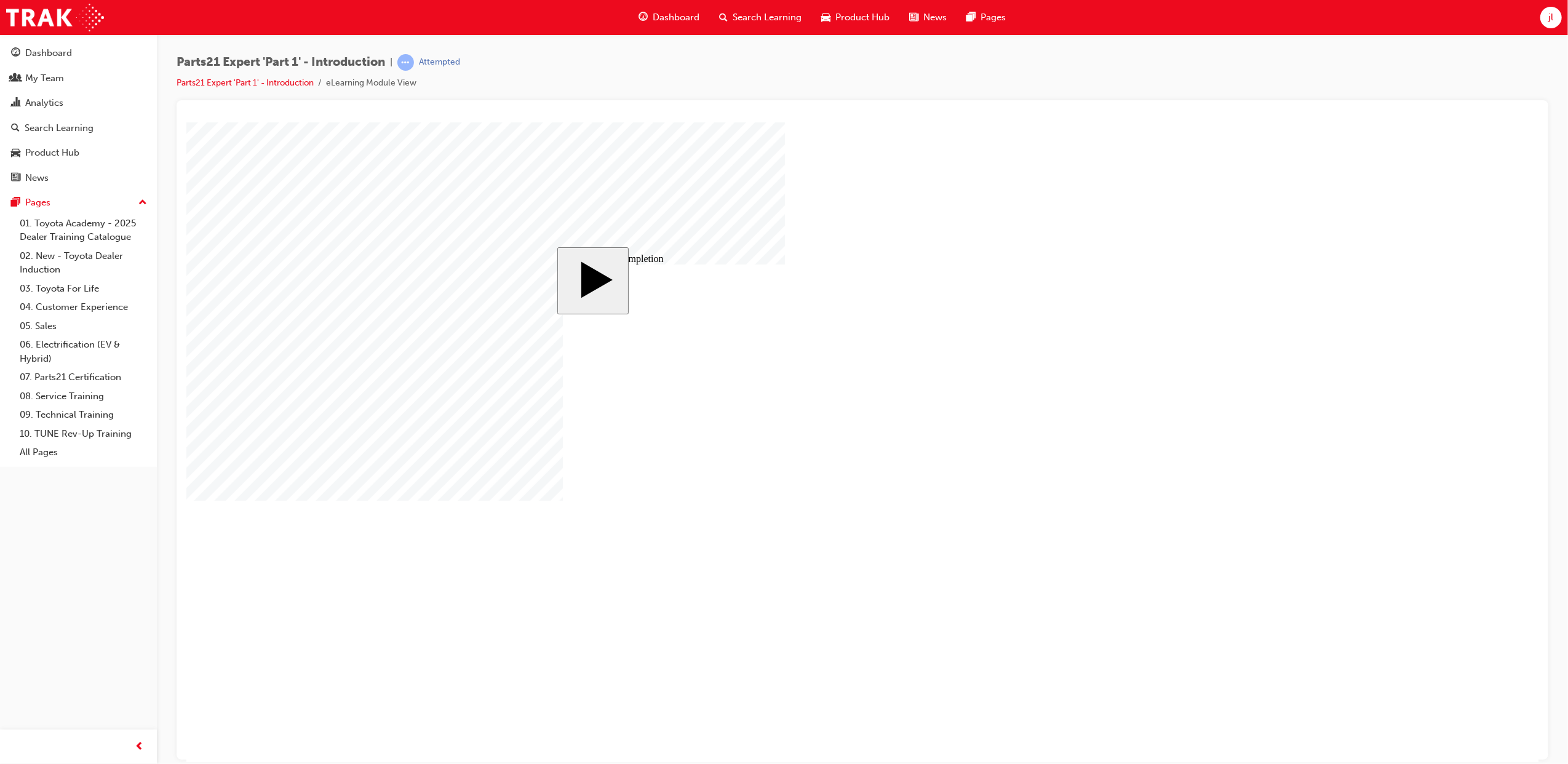
click at [1379, 245] on body "slide: Activate Prior Knowledge MENU Rectangle 6 HELP Rectangle 6 EXIT Rectangl…" at bounding box center [861, 441] width 1352 height 640
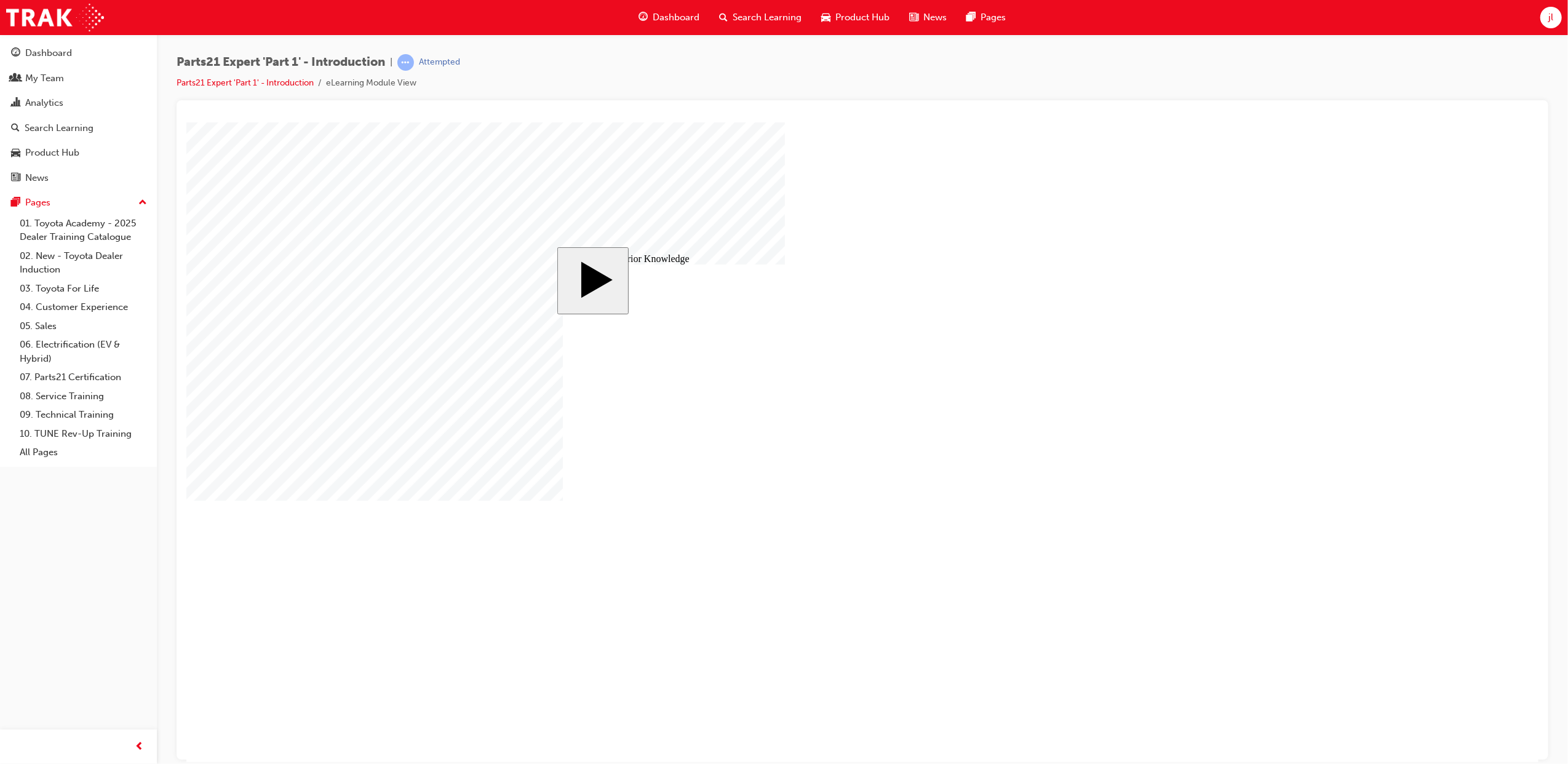
radio input "true"
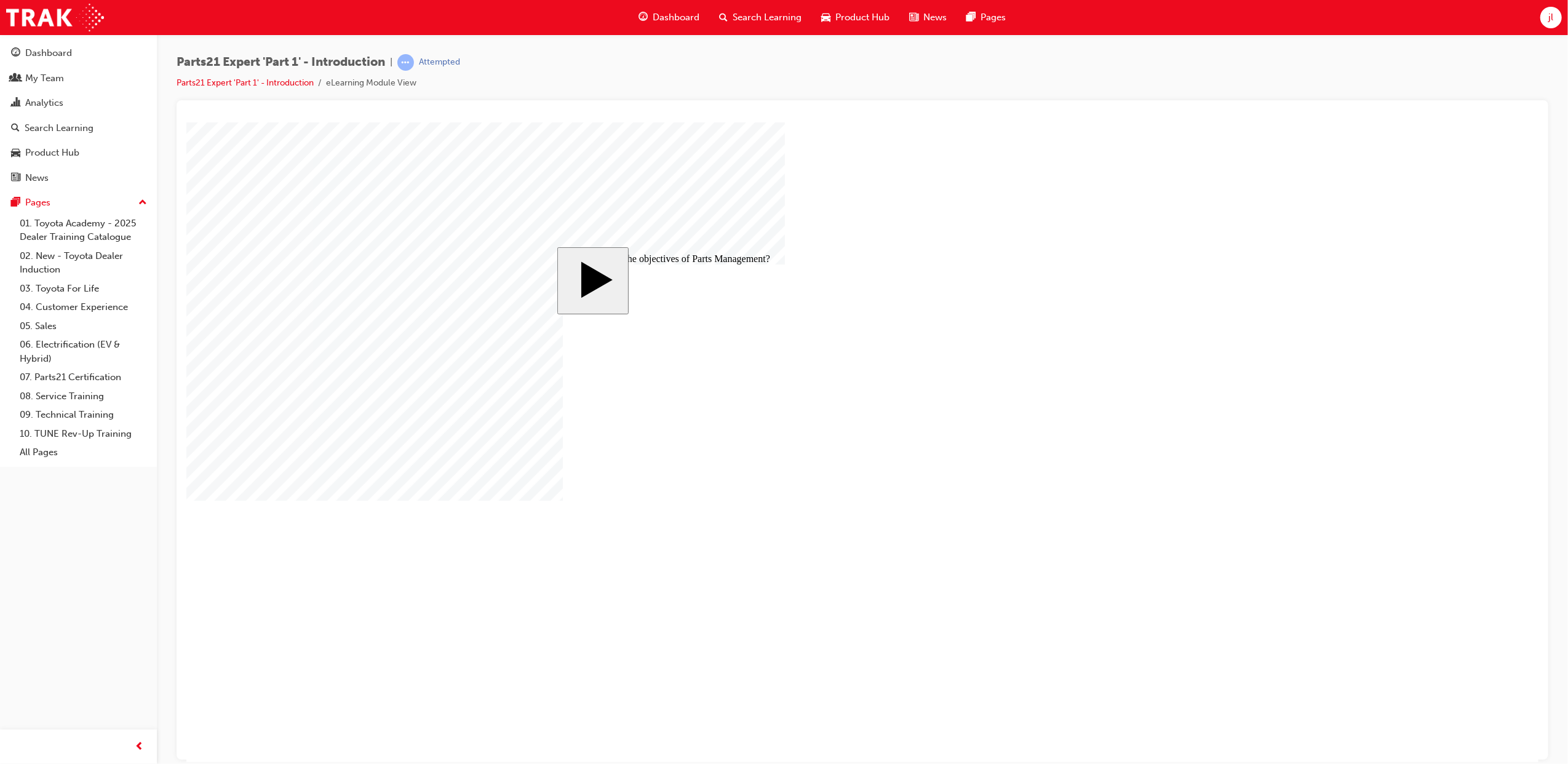
checkbox input "true"
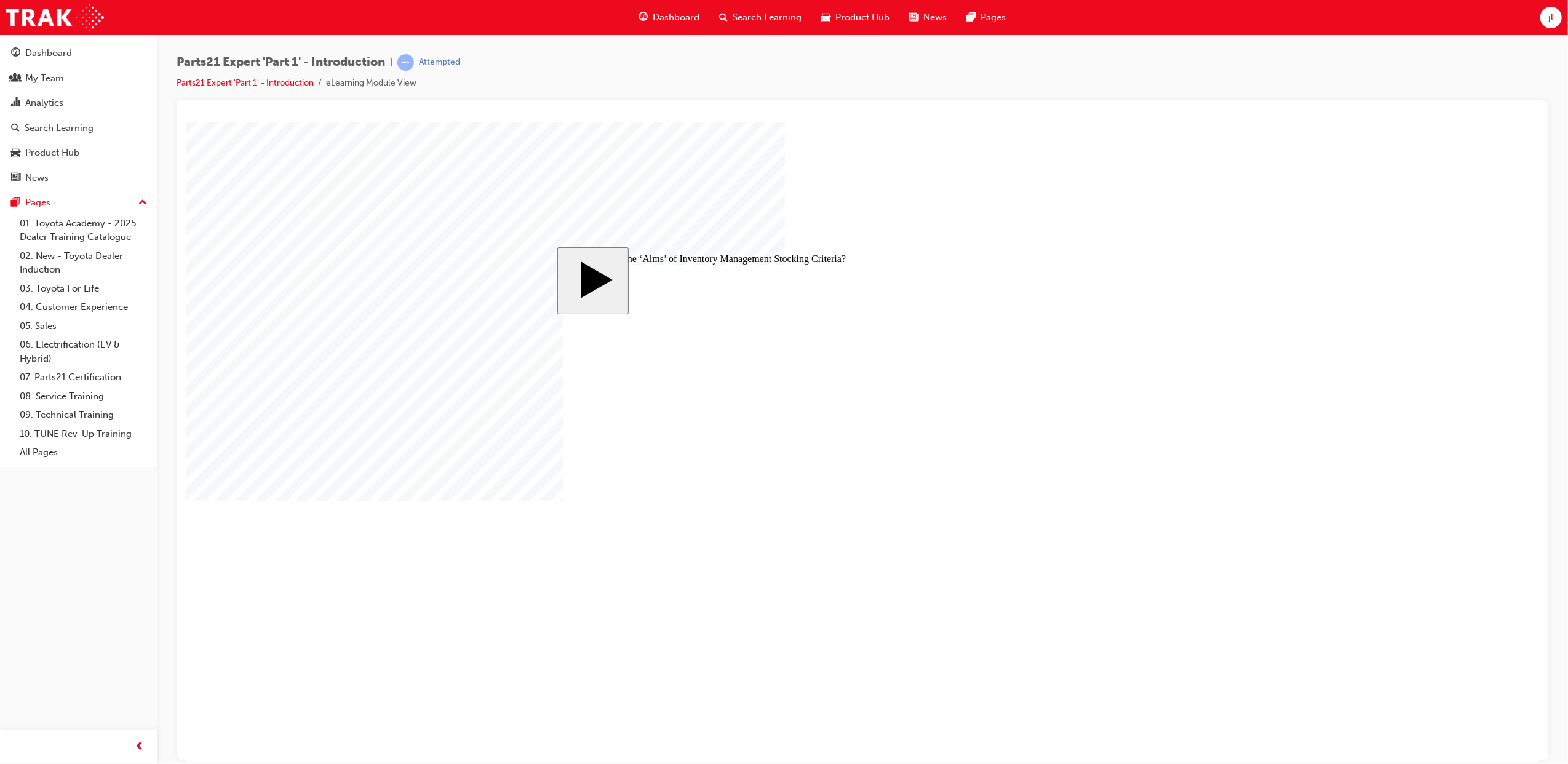
checkbox input "true"
drag, startPoint x: 583, startPoint y: 442, endPoint x: 583, endPoint y: 449, distance: 7.0
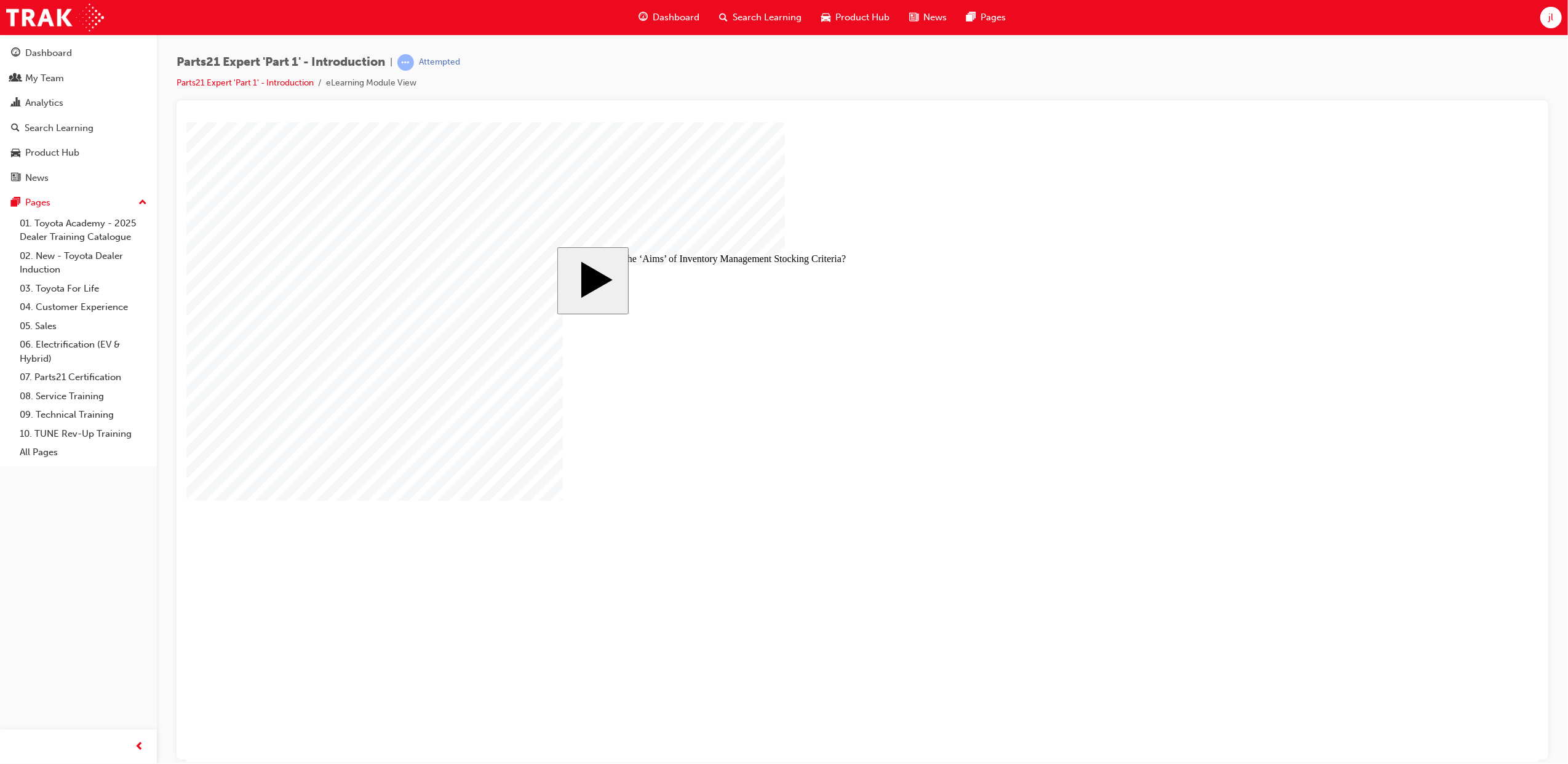
checkbox input "false"
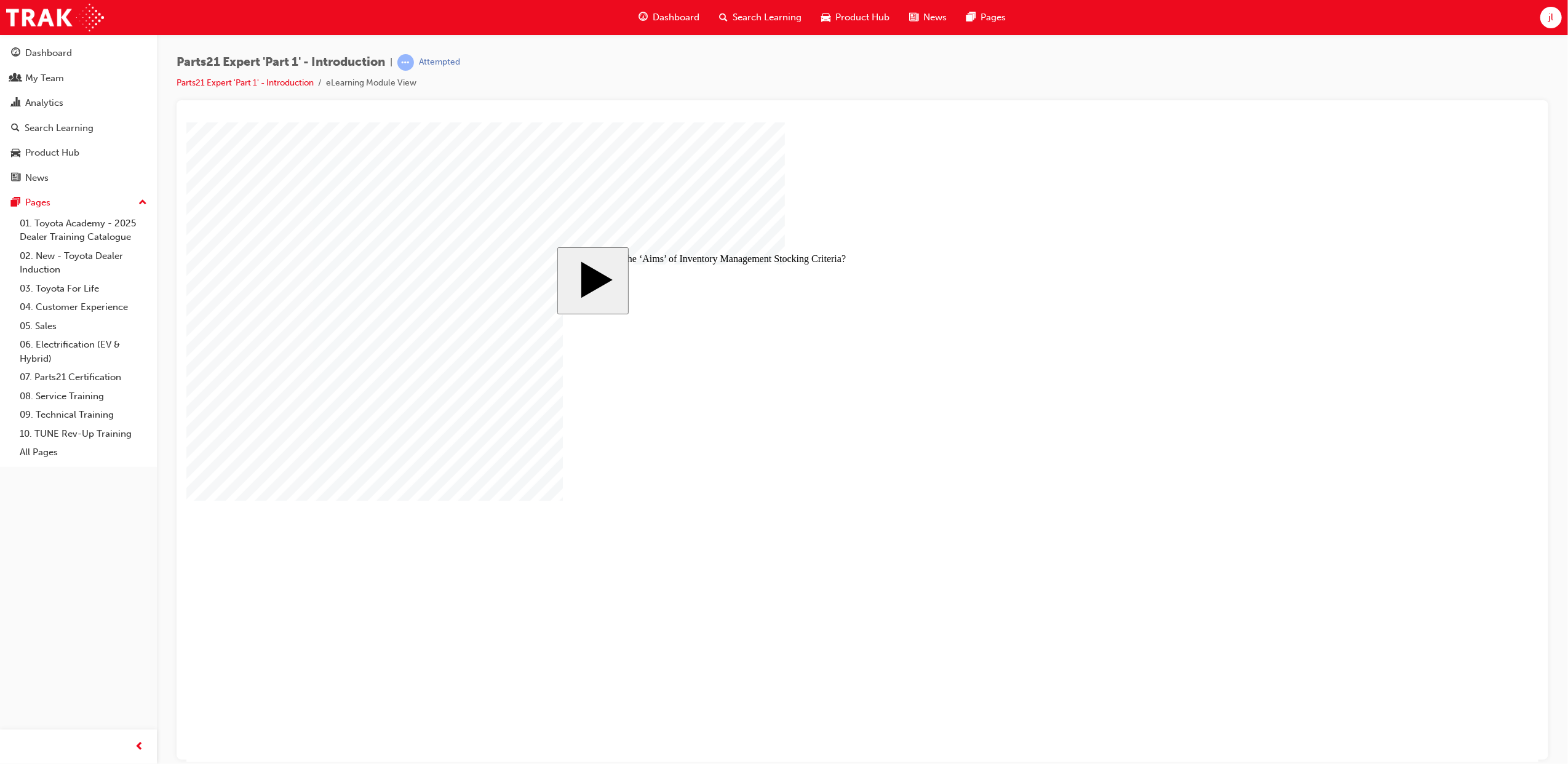
checkbox input "false"
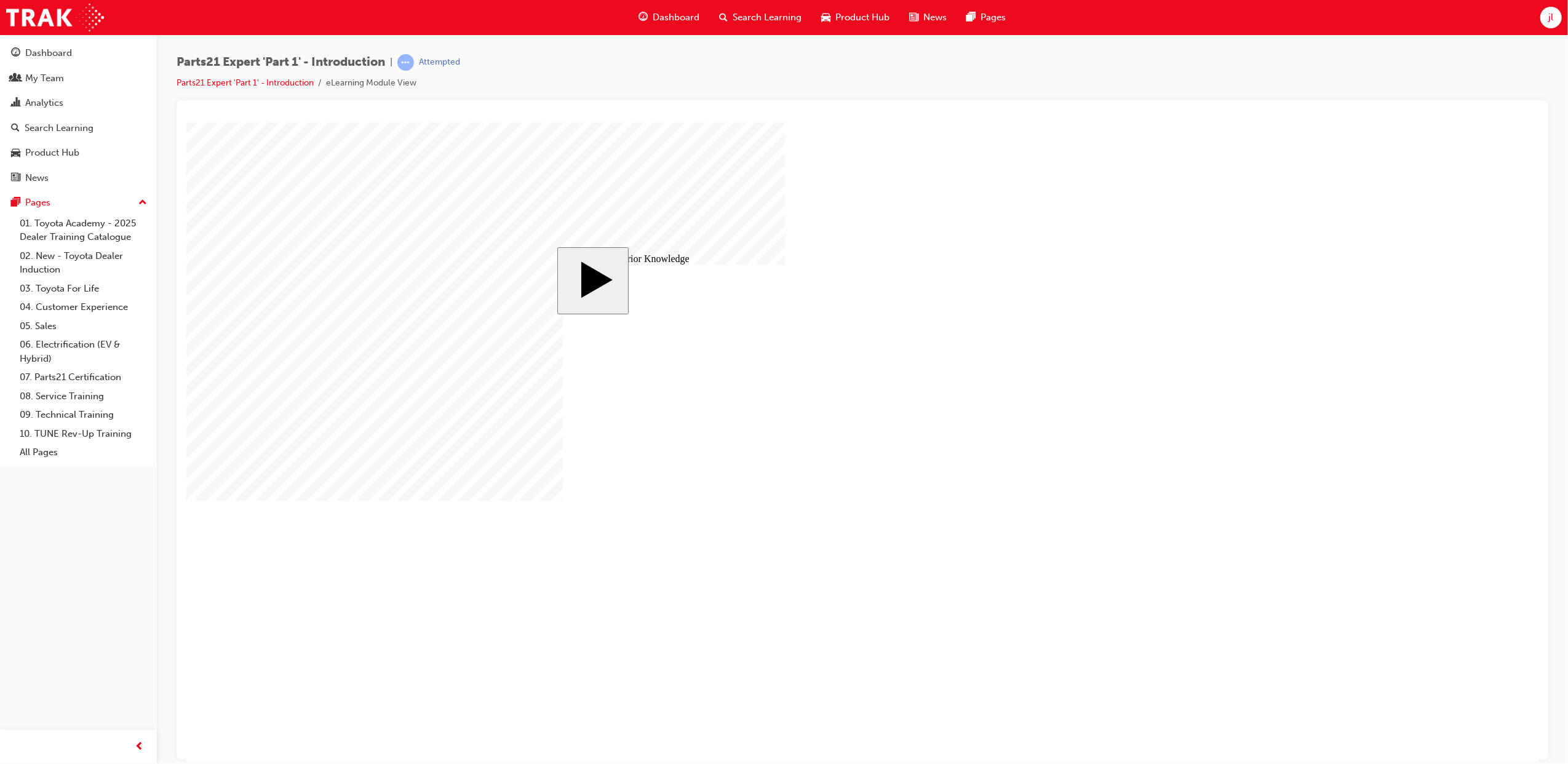
drag, startPoint x: 1131, startPoint y: 611, endPoint x: 1124, endPoint y: 608, distance: 7.6
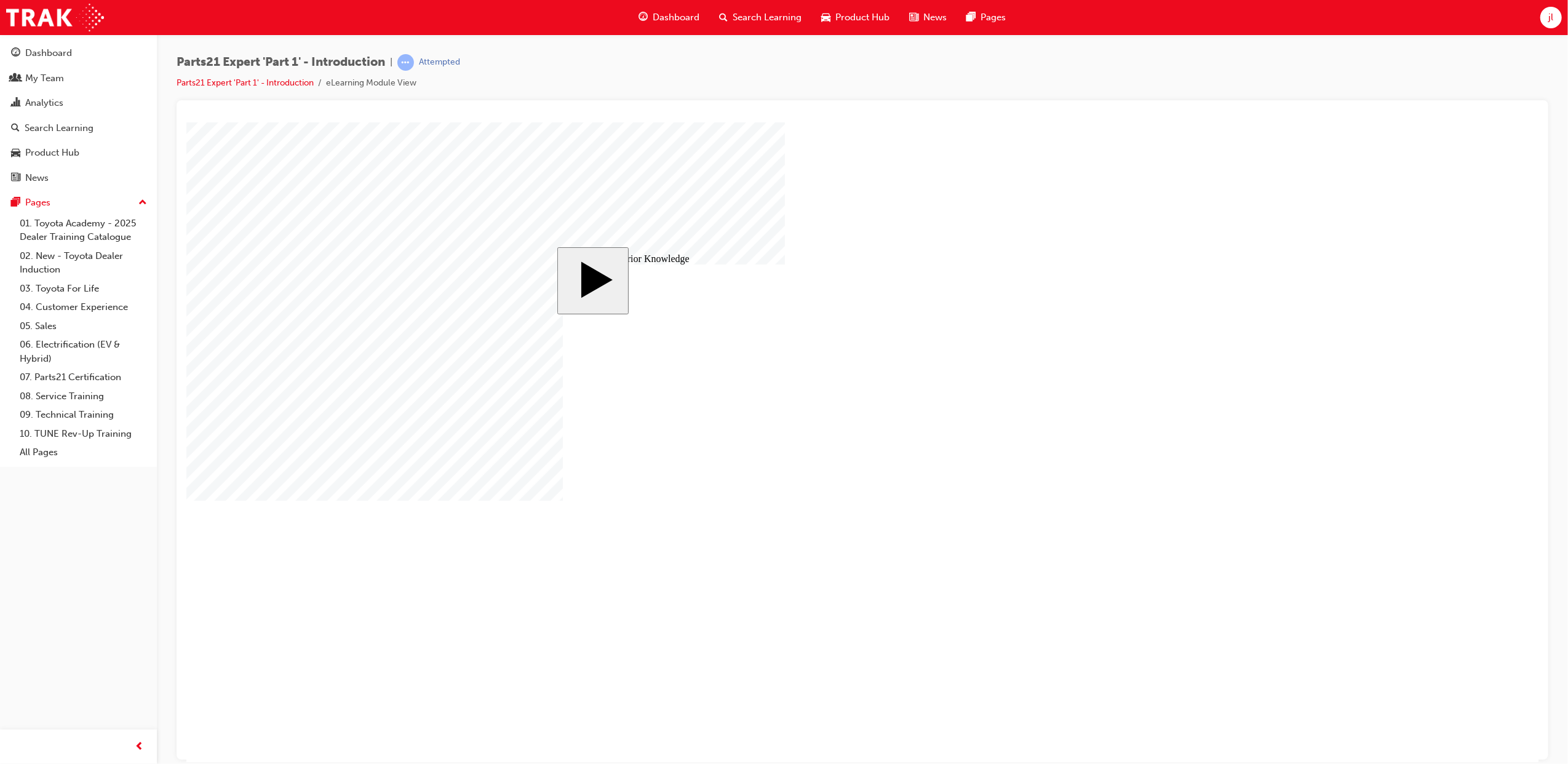
radio input "true"
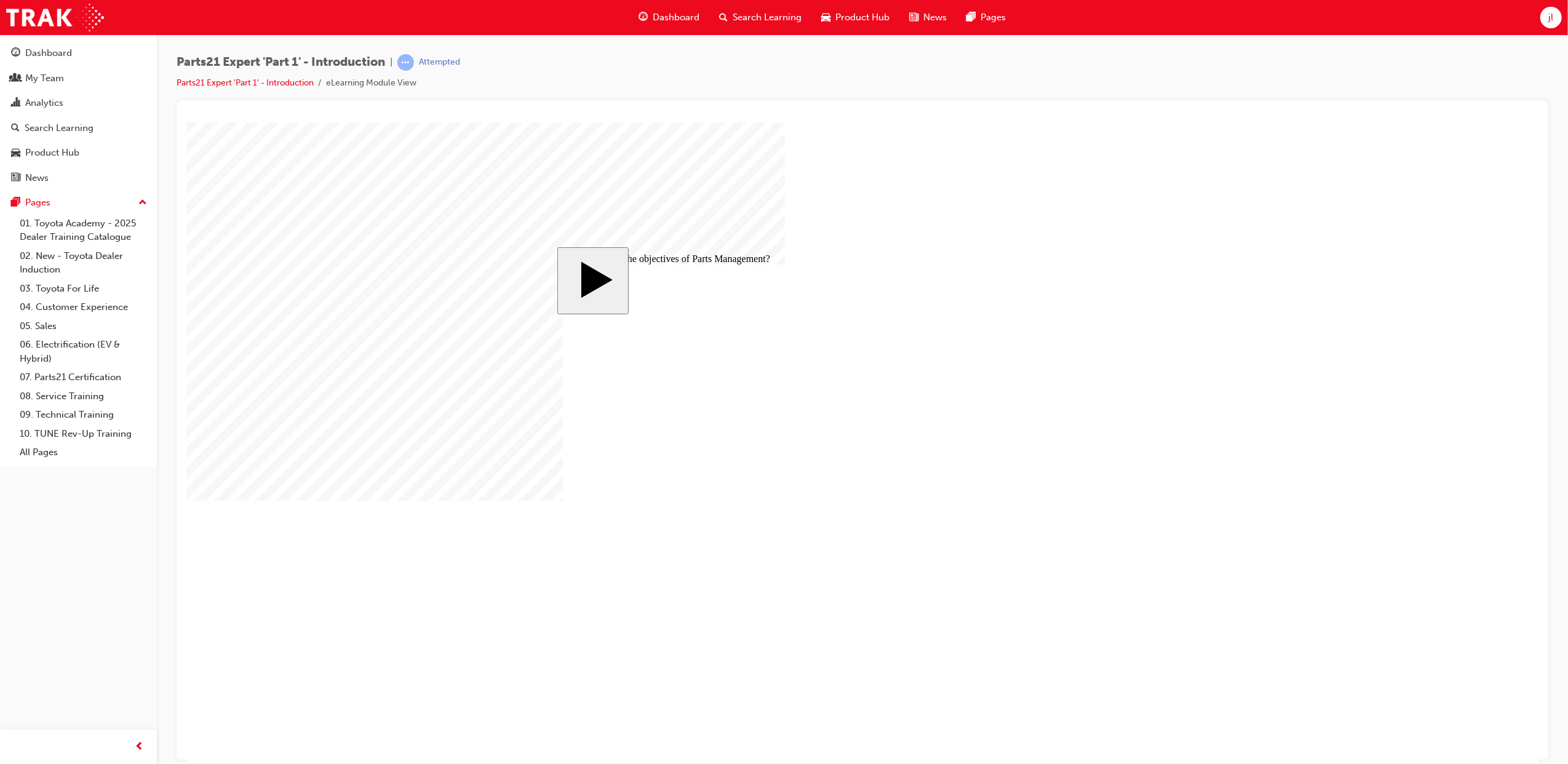
checkbox input "true"
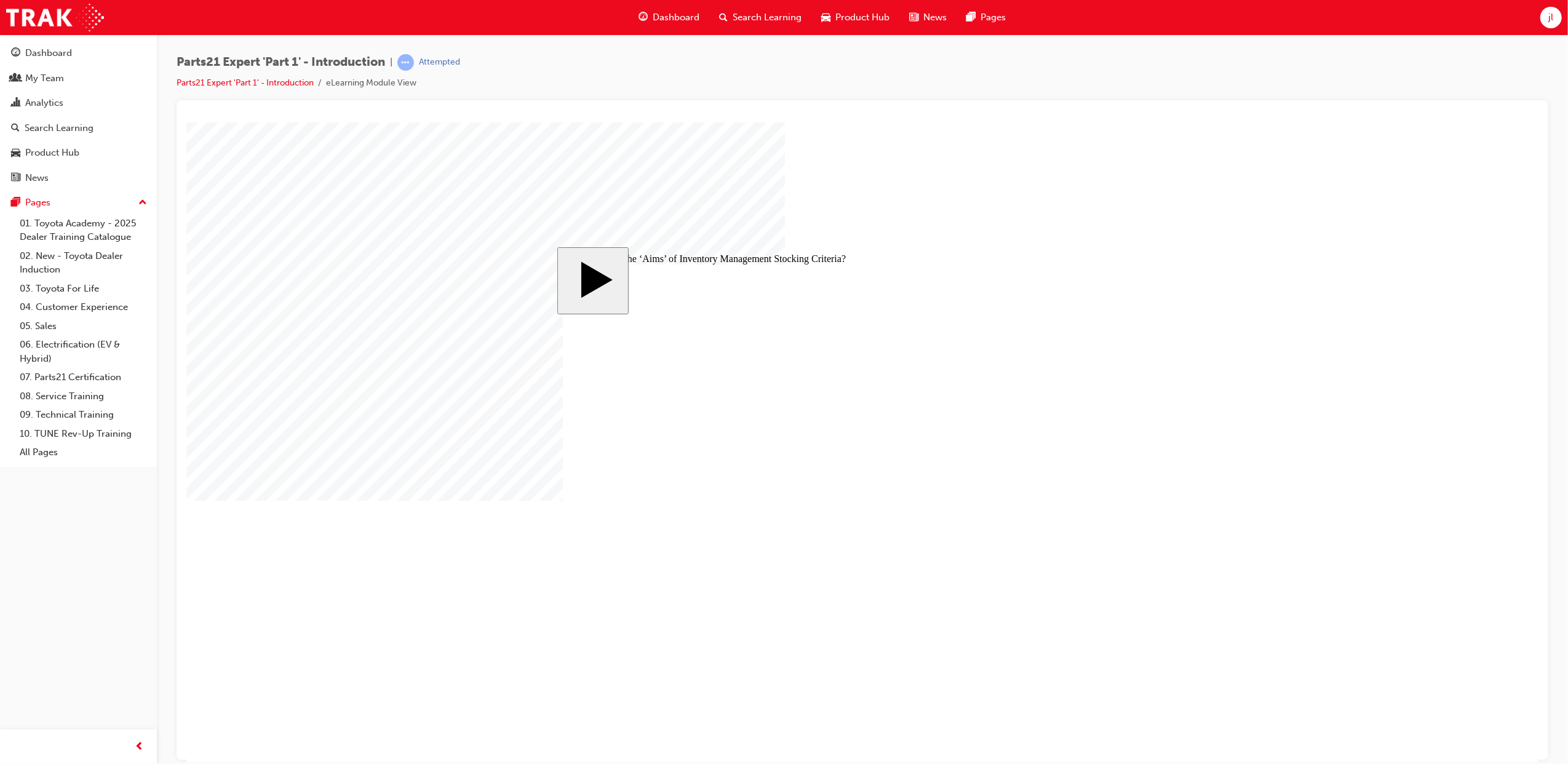
checkbox input "true"
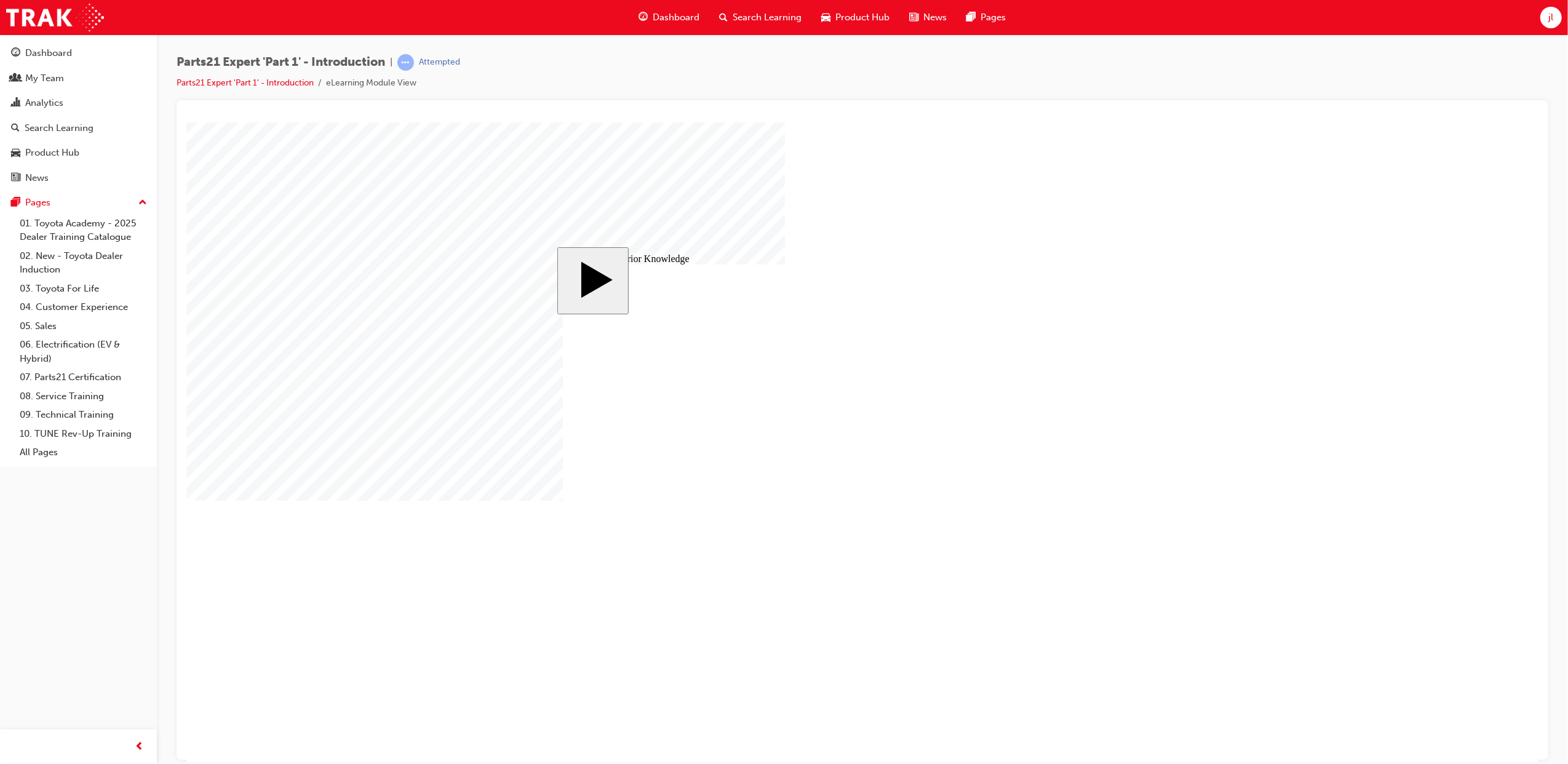
radio input "true"
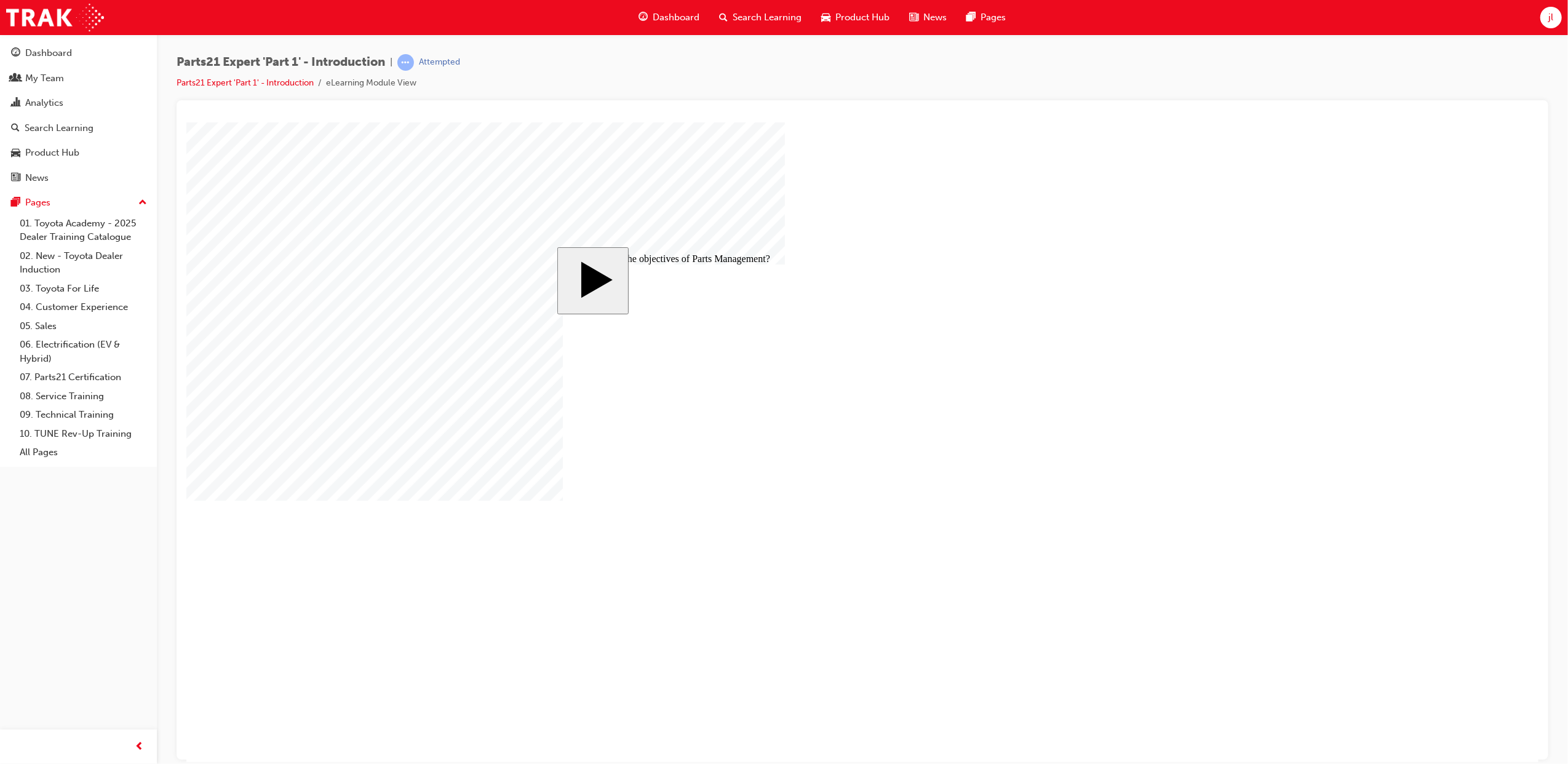
checkbox input "true"
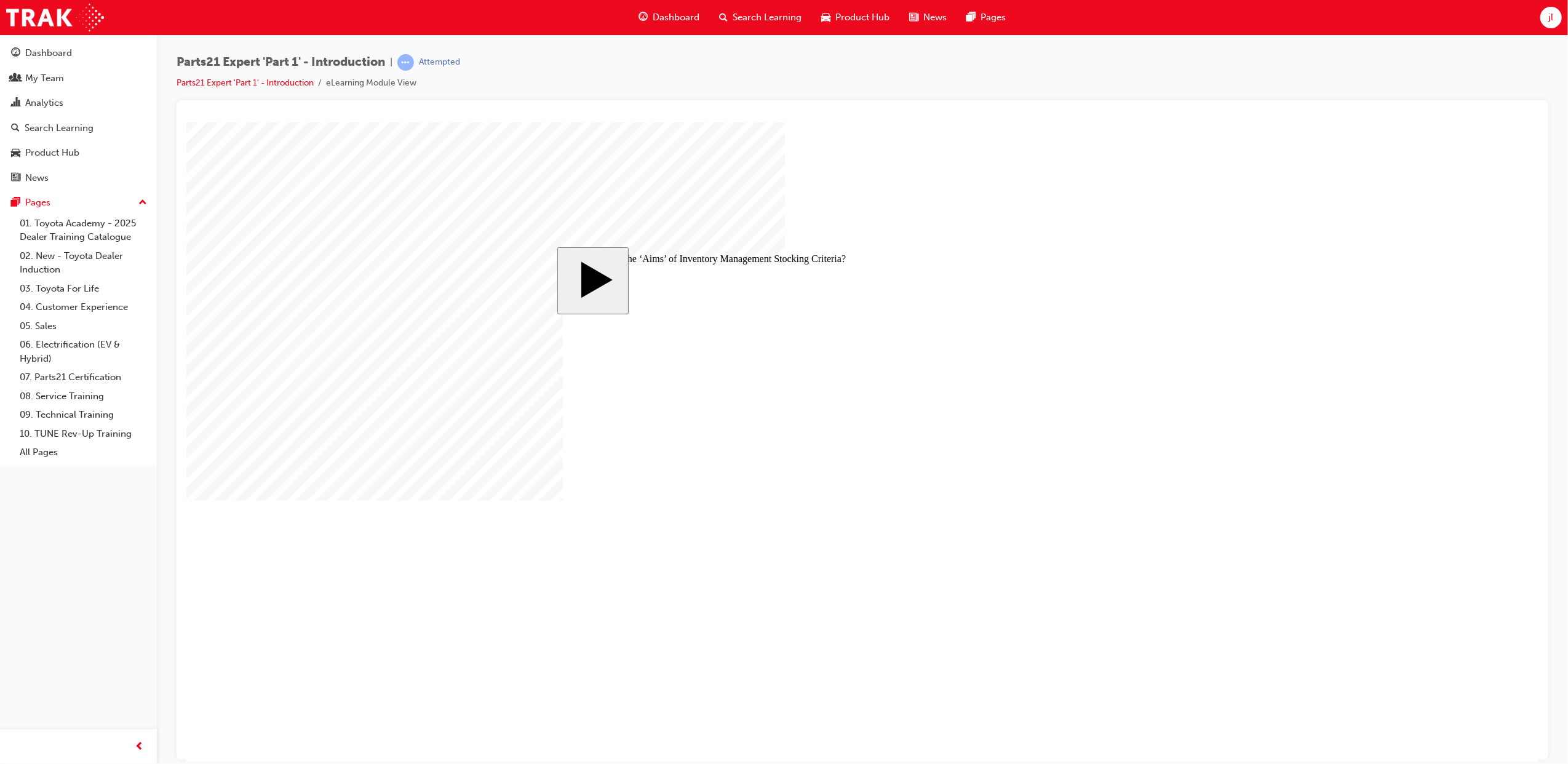
checkbox input "true"
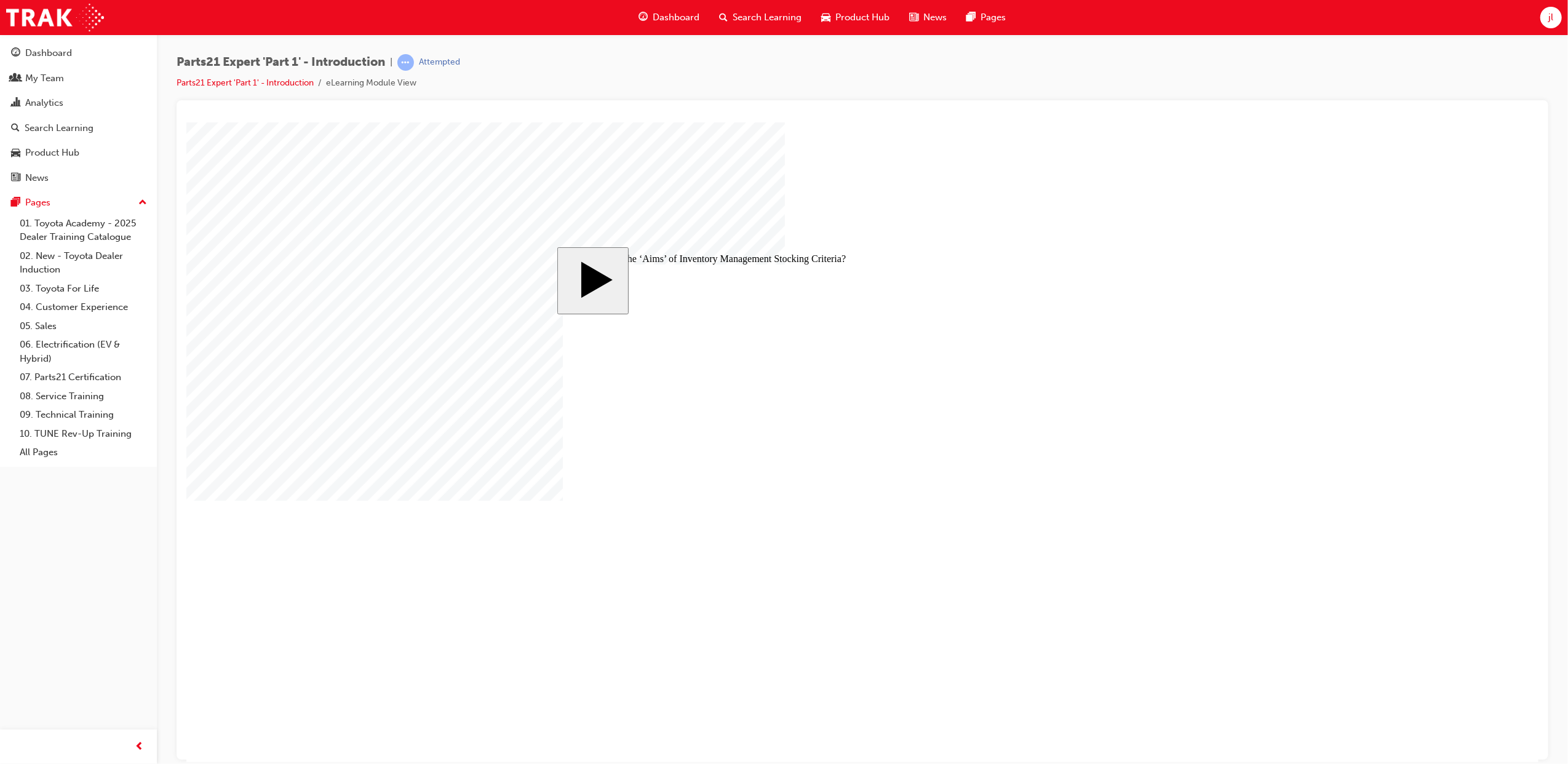
checkbox input "false"
radio input "true"
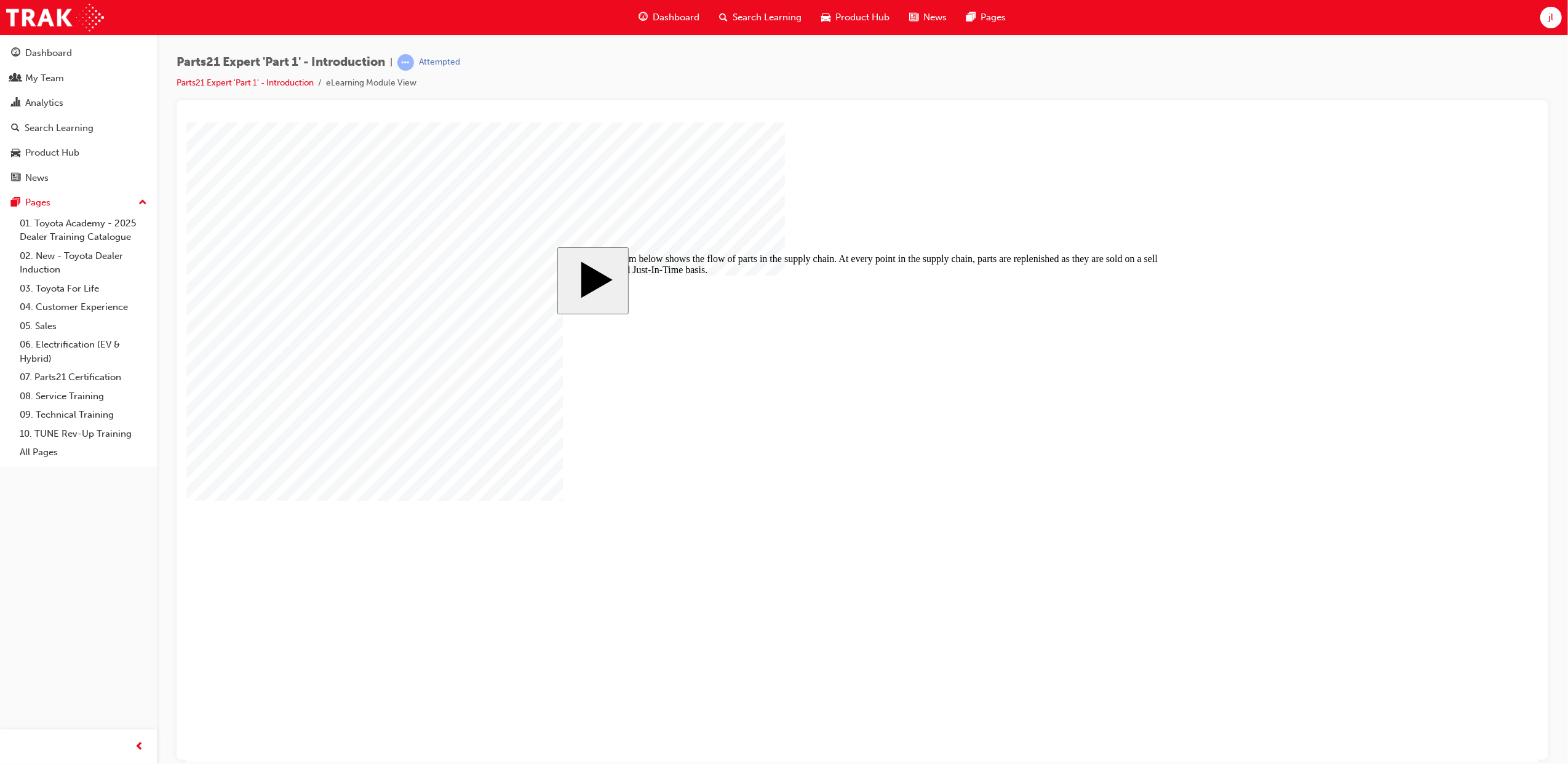
checkbox input "true"
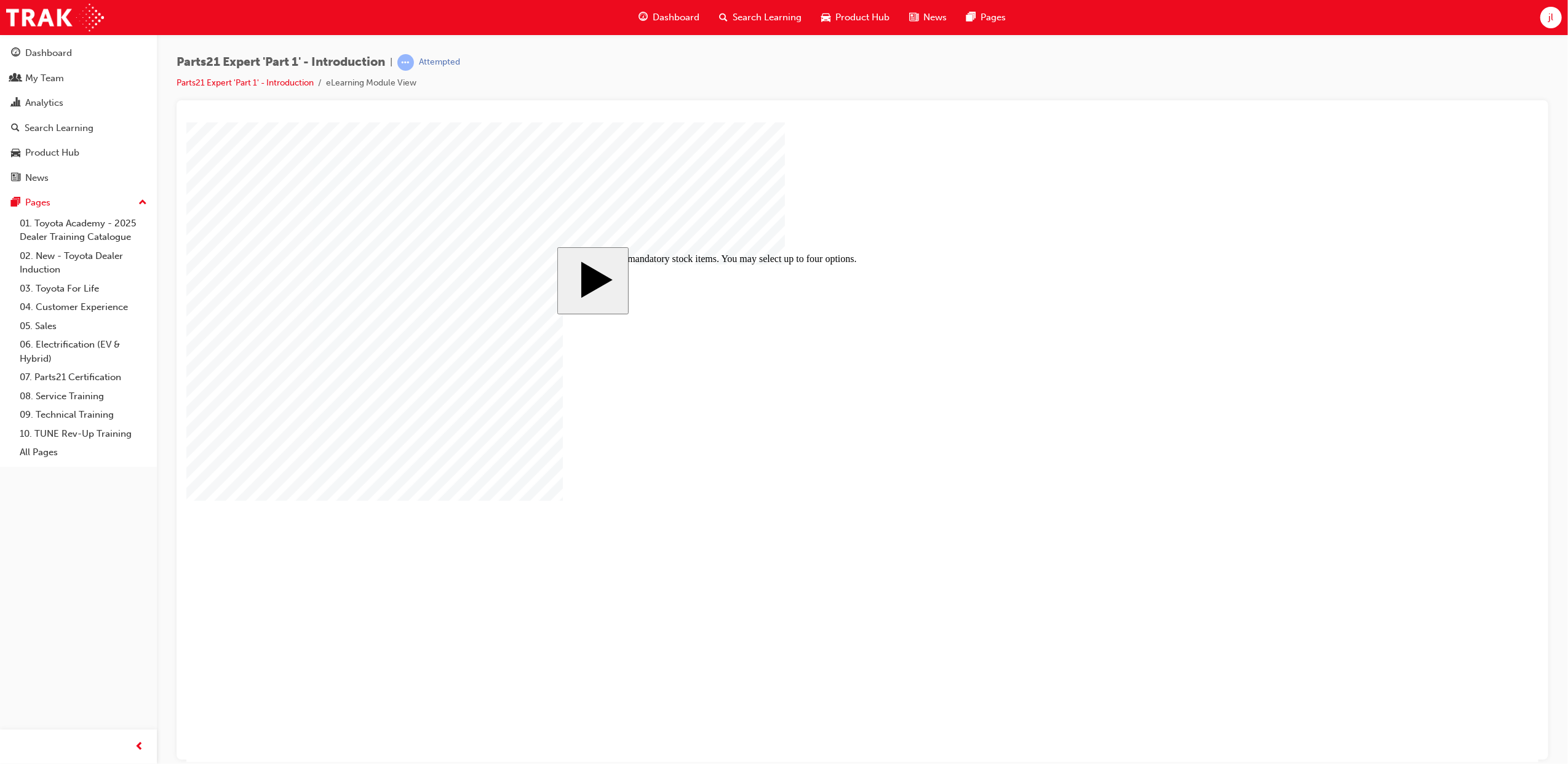
checkbox input "true"
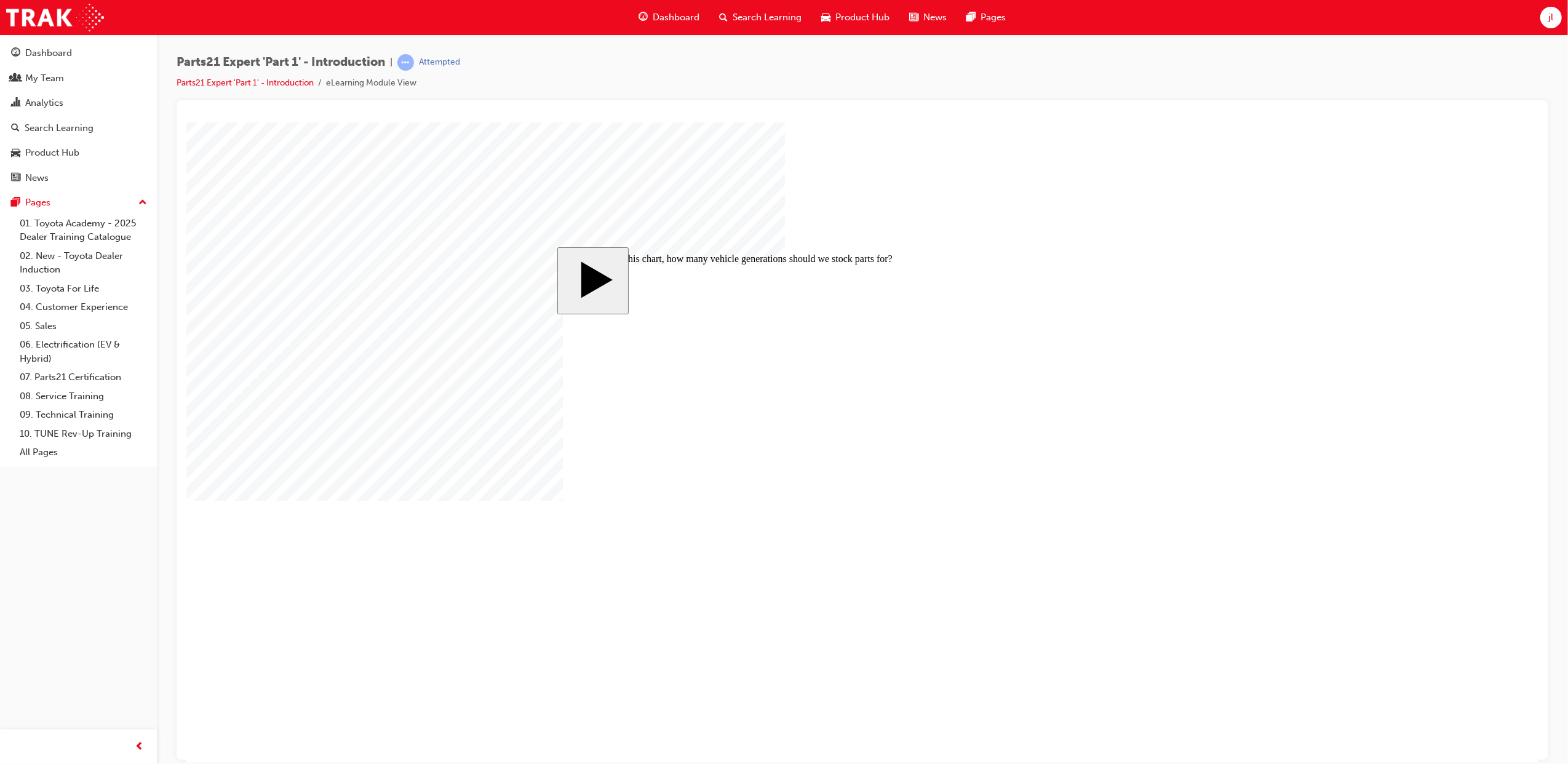
radio input "true"
